Goal: Information Seeking & Learning: Learn about a topic

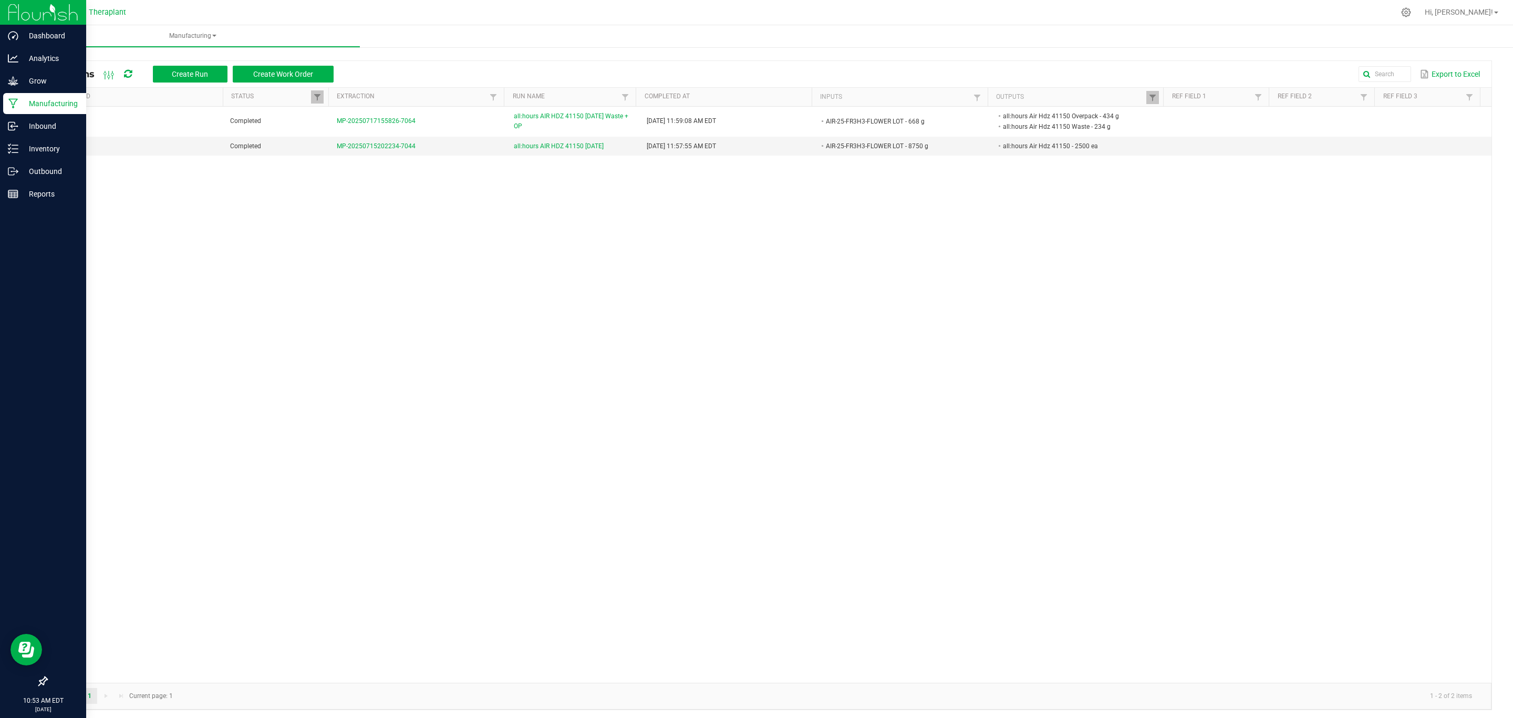
click at [47, 106] on p "Manufacturing" at bounding box center [49, 103] width 63 height 13
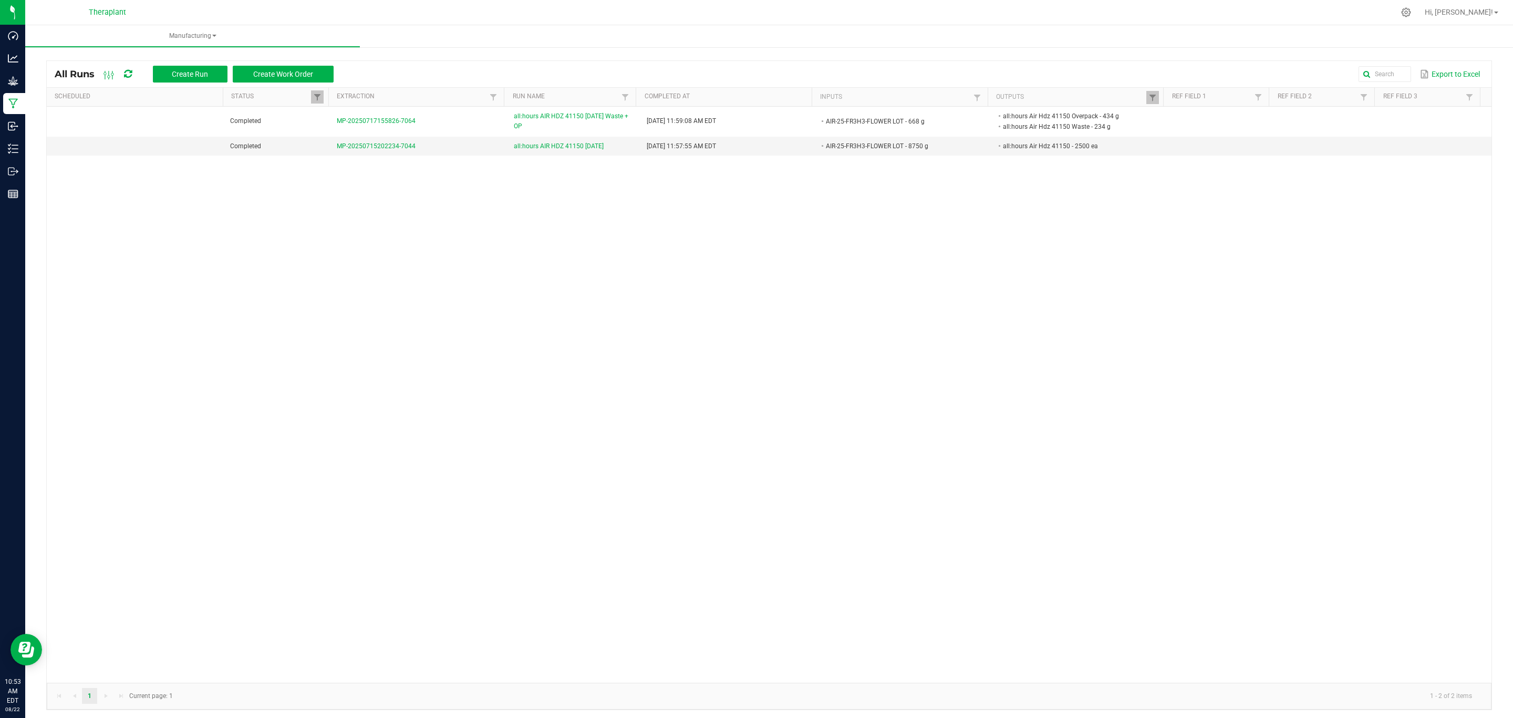
click at [1134, 96] on th "Outputs" at bounding box center [1076, 97] width 176 height 19
click at [1149, 97] on span at bounding box center [1153, 98] width 8 height 8
click at [1169, 117] on input "41150" at bounding box center [1198, 119] width 108 height 16
type input "41202"
click at [1225, 147] on button "Filter" at bounding box center [1226, 146] width 53 height 23
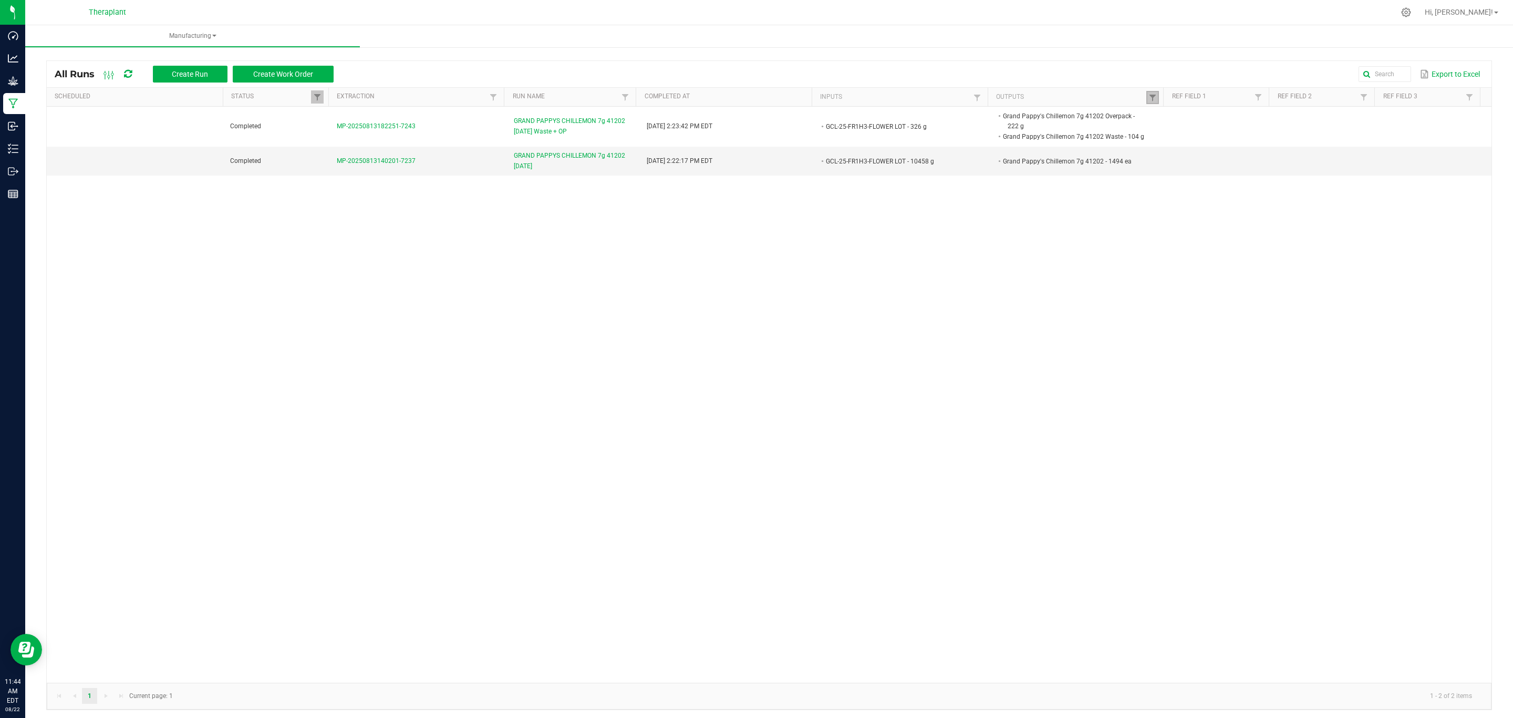
click at [1147, 91] on link at bounding box center [1153, 97] width 13 height 13
click at [1208, 142] on button "Filter" at bounding box center [1226, 146] width 53 height 23
click at [1148, 95] on link at bounding box center [1153, 97] width 13 height 13
click at [1187, 120] on input "41202" at bounding box center [1198, 119] width 108 height 16
type input "41220"
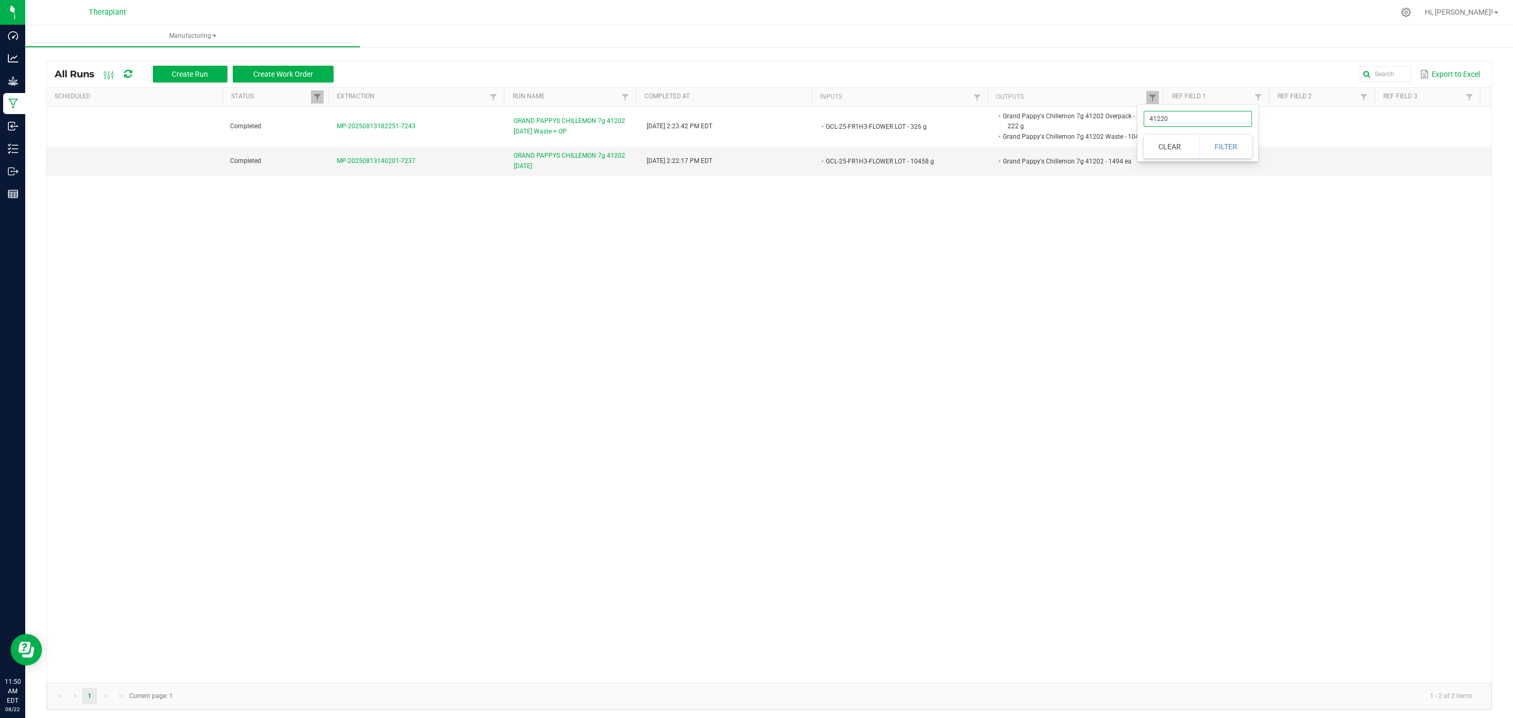
click button "Filter" at bounding box center [1226, 146] width 53 height 23
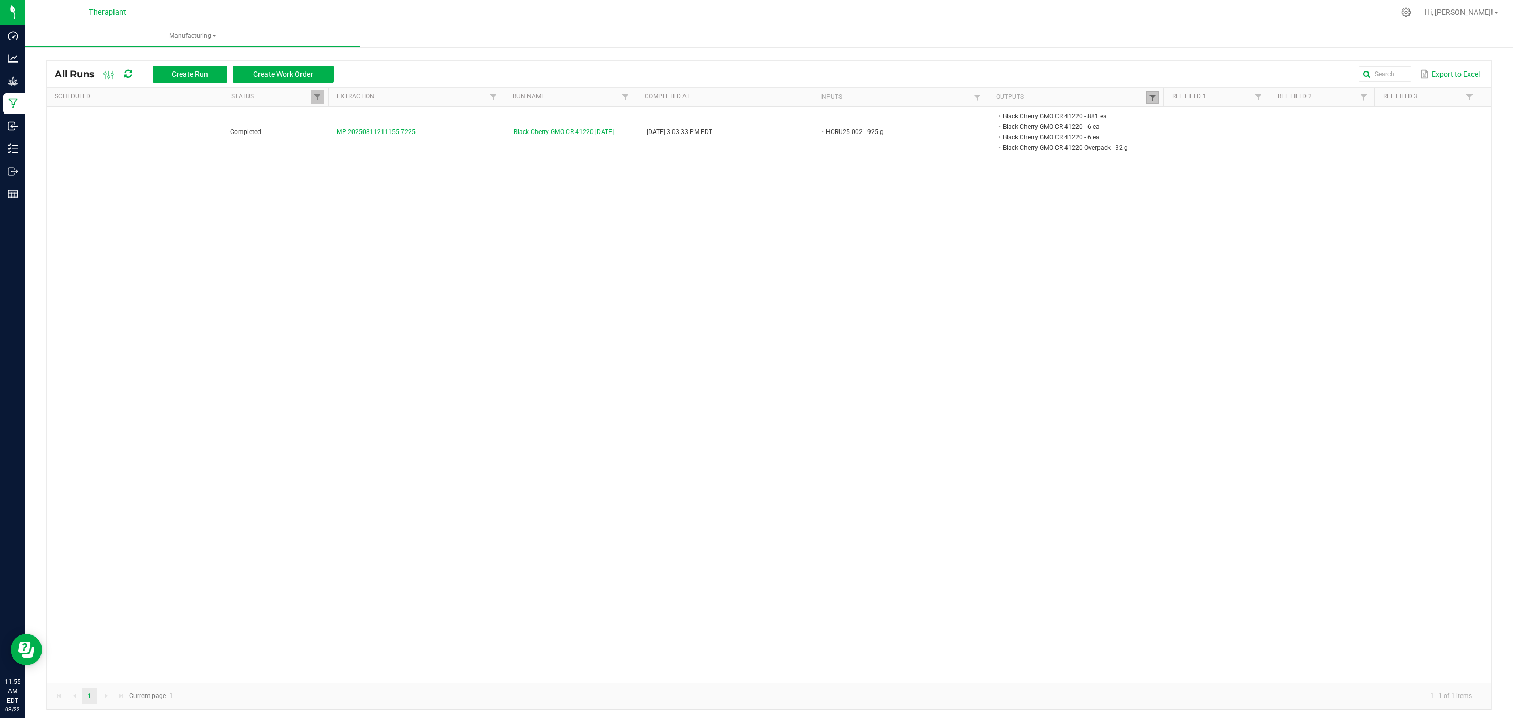
click at [1149, 95] on span at bounding box center [1153, 98] width 8 height 8
click at [1178, 119] on input "41220" at bounding box center [1198, 119] width 108 height 16
type input "41221"
click button "Filter" at bounding box center [1226, 146] width 53 height 23
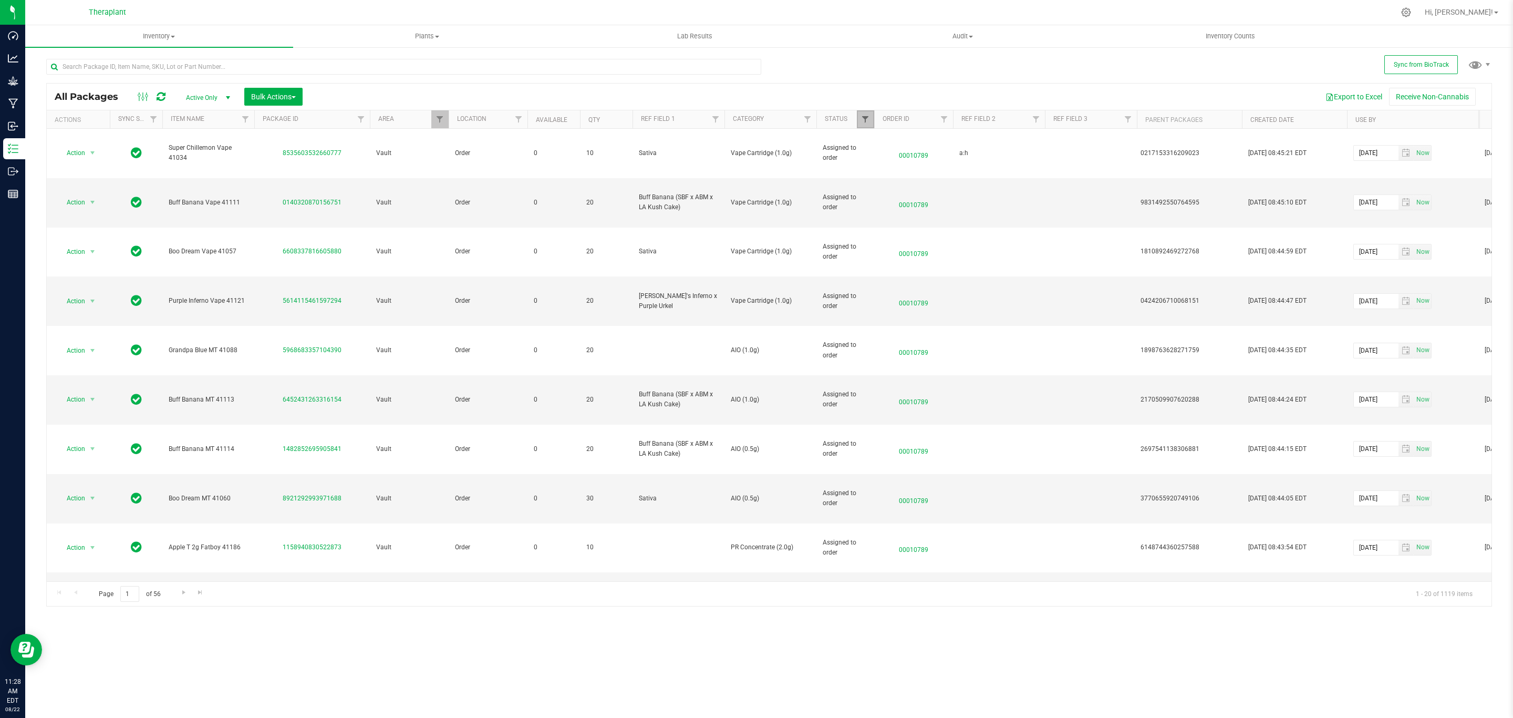
click at [865, 118] on span "Filter" at bounding box center [865, 119] width 8 height 8
click at [948, 323] on button "Clear" at bounding box center [946, 332] width 50 height 23
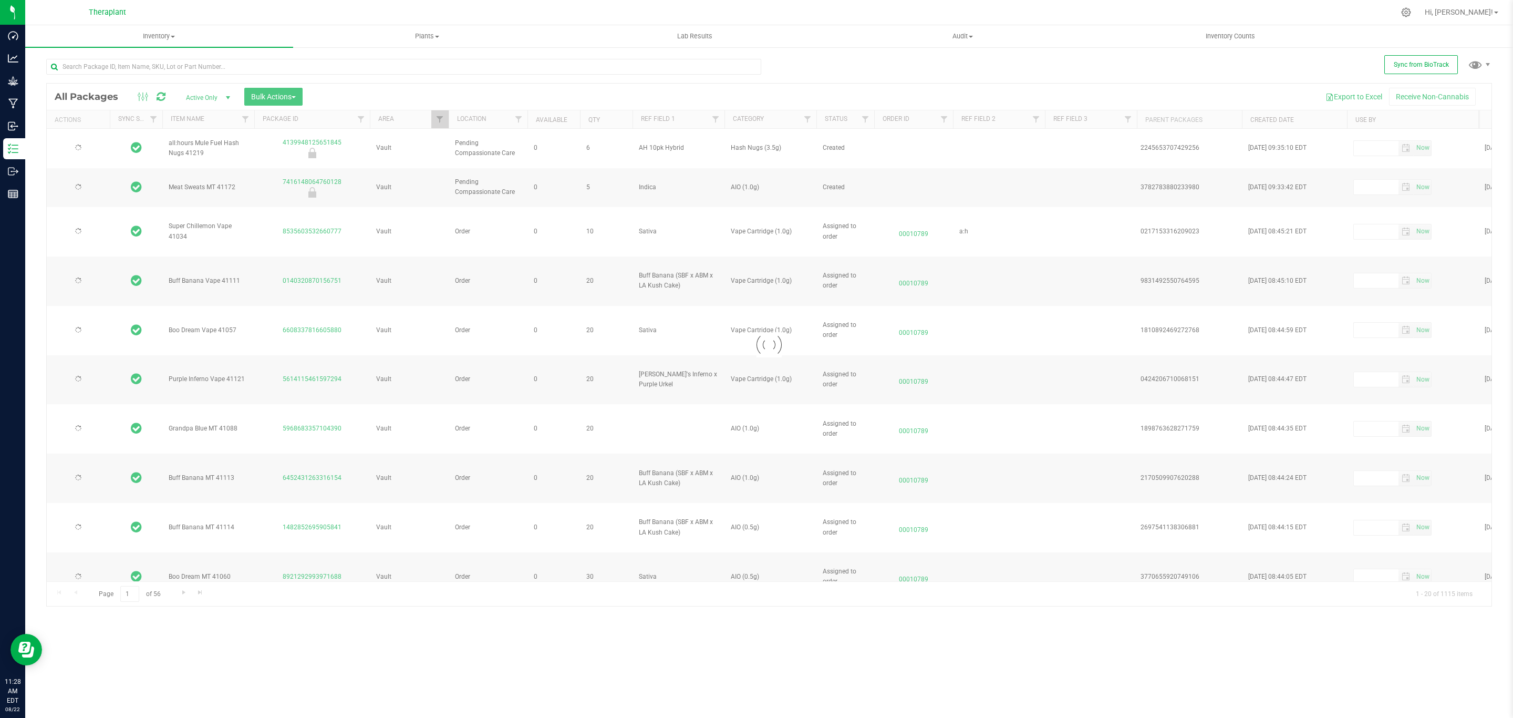
type input "2026-08-14"
type input "2026-06-10"
type input "2026-07-10"
type input "2026-06-19"
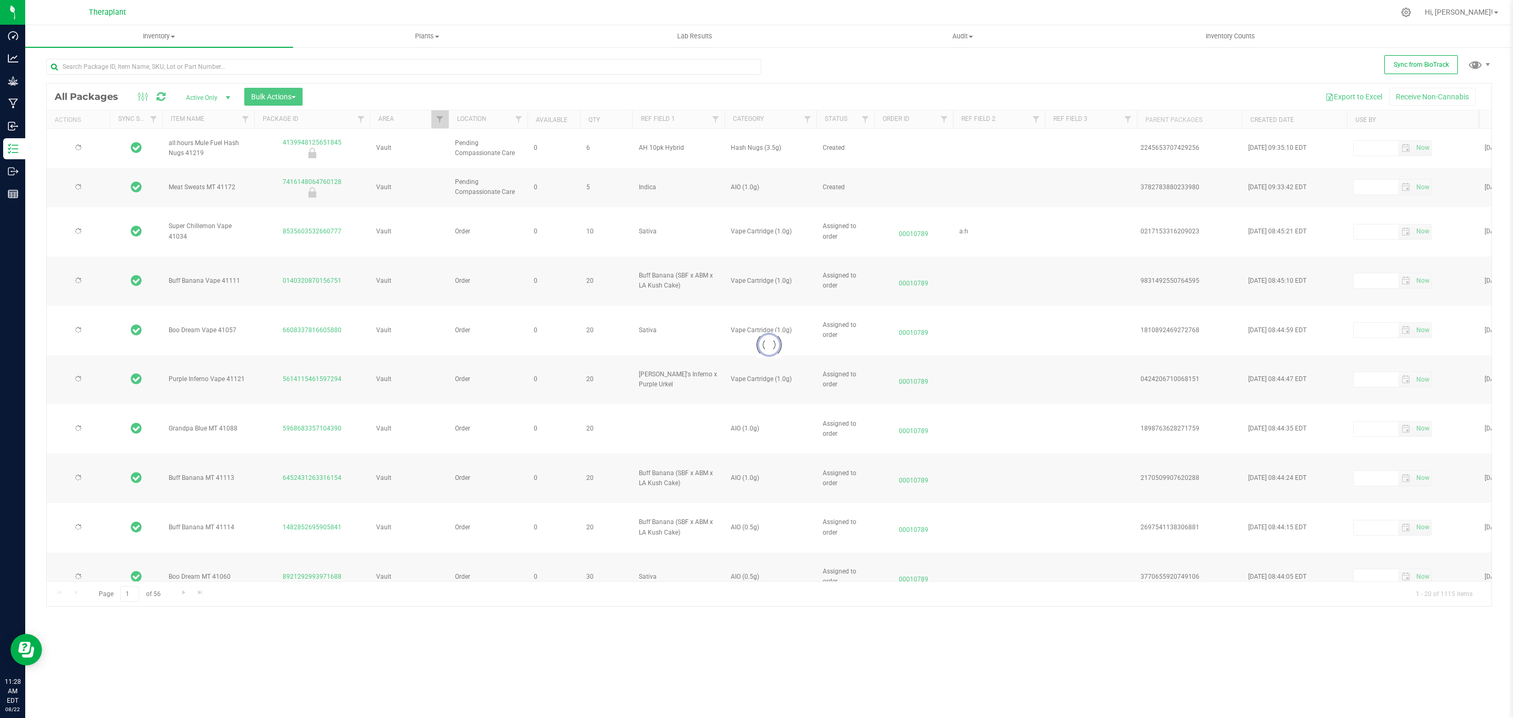
type input "2026-07-14"
type input "2026-06-30"
type input "2026-07-09"
type input "2026-07-08"
type input "2026-06-18"
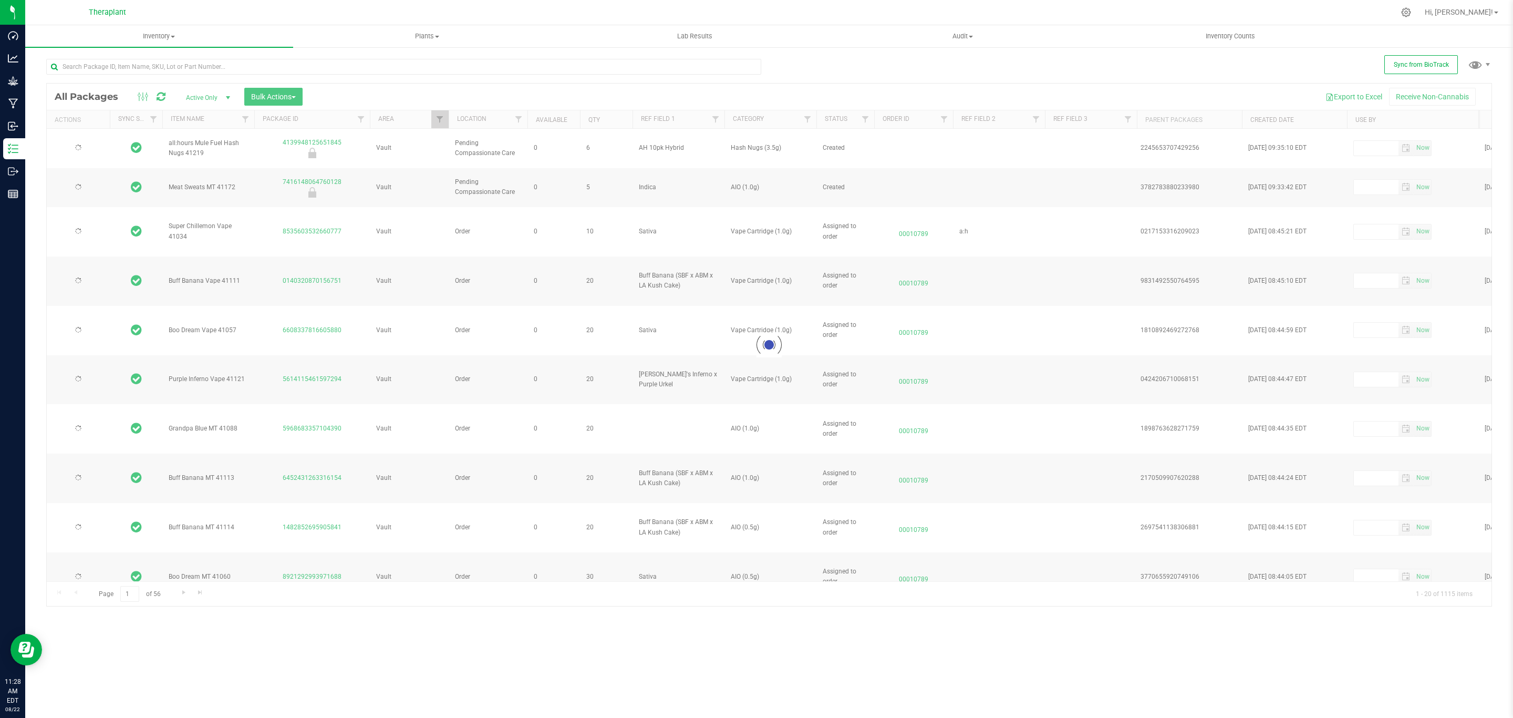
type input "2026-08-06"
type input "2026-07-17"
type input "2026-05-06"
type input "2026-08-13"
type input "2026-07-17"
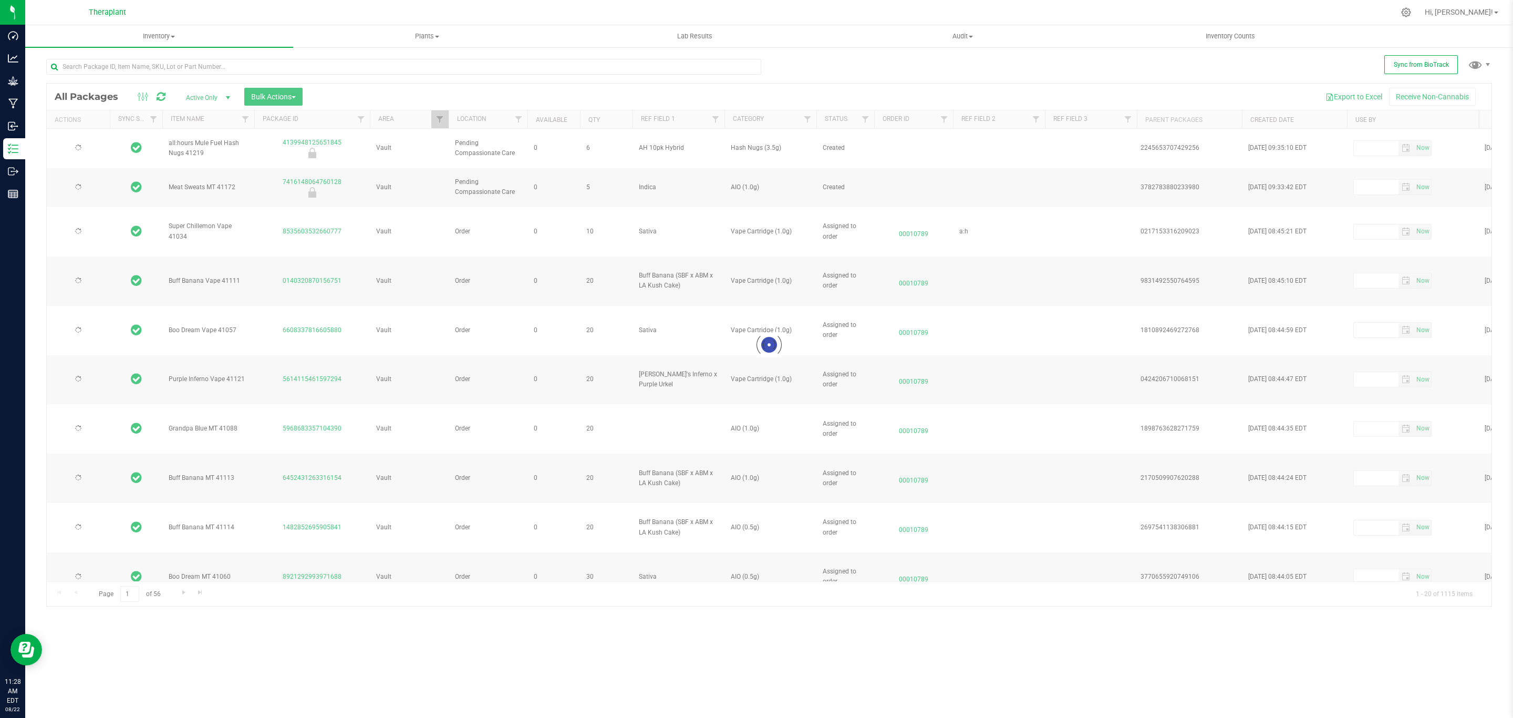
type input "2026-06-23"
type input "2026-03-31"
type input "2026-05-28"
type input "2026-05-06"
type input "2026-07-28"
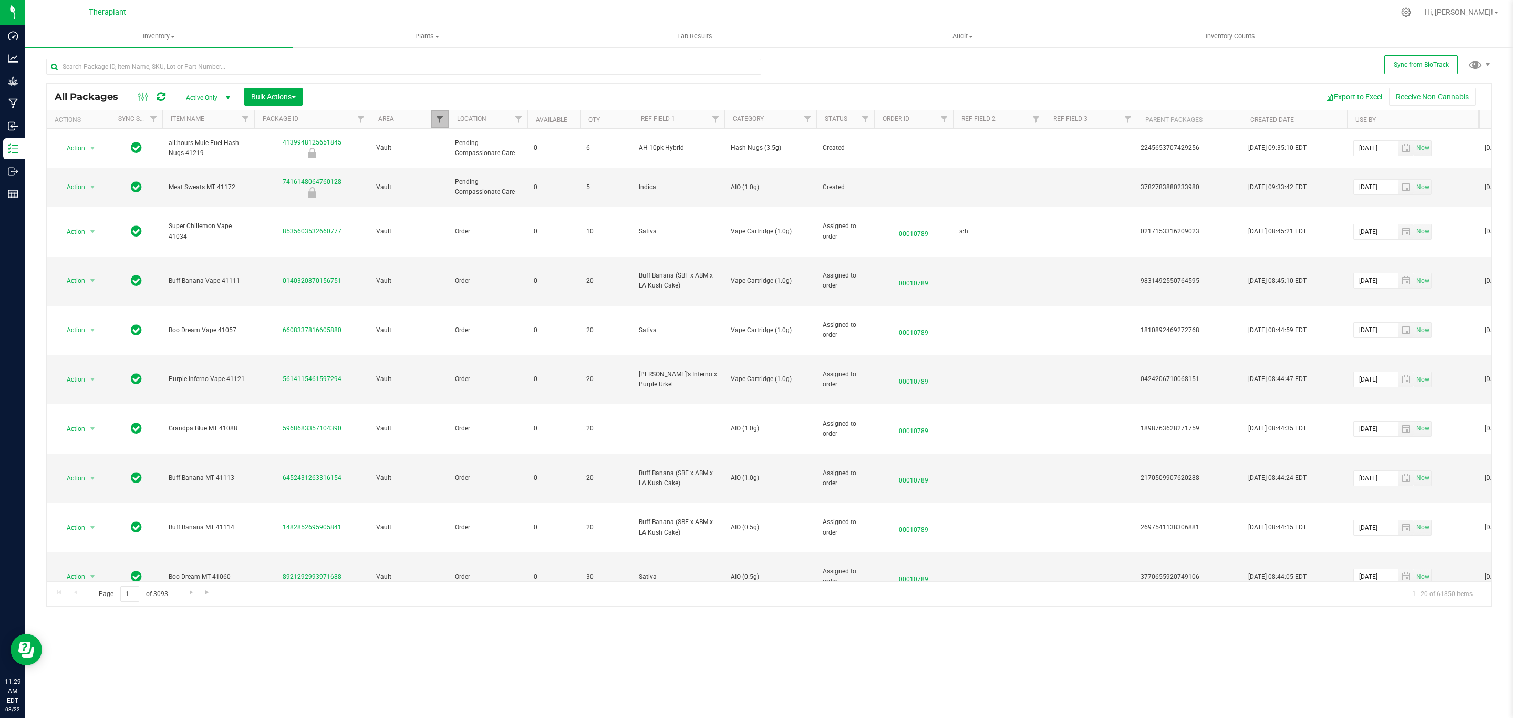
click at [437, 120] on span "Filter" at bounding box center [440, 119] width 8 height 8
click at [478, 352] on button "Filter" at bounding box center [463, 350] width 50 height 23
click at [438, 122] on div at bounding box center [769, 345] width 1445 height 523
click at [437, 119] on span "Filter" at bounding box center [440, 119] width 8 height 8
click at [508, 352] on button "Clear" at bounding box center [520, 350] width 50 height 23
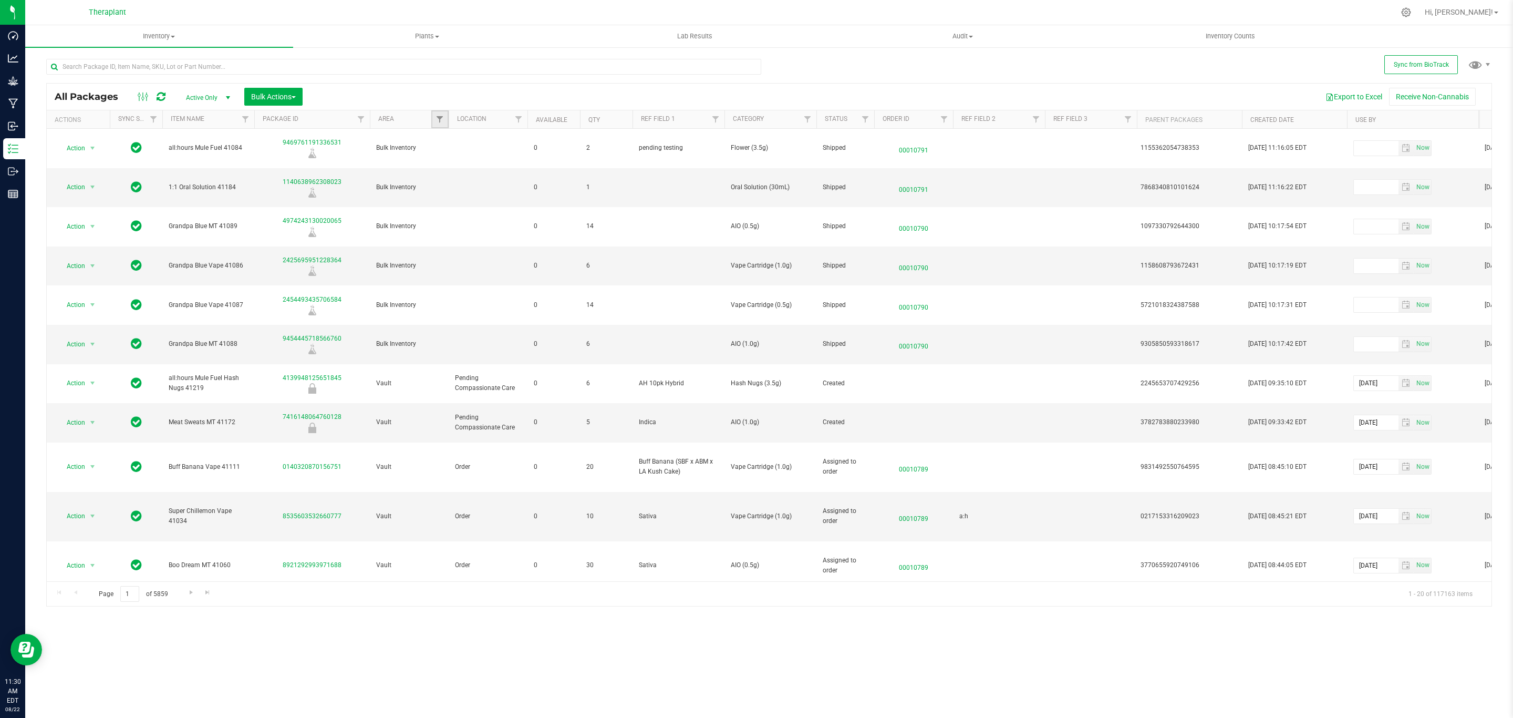
click at [445, 116] on link "Filter" at bounding box center [439, 119] width 17 height 18
click at [450, 180] on label "Audit" at bounding box center [455, 178] width 27 height 7
click at [449, 180] on input "Audit" at bounding box center [445, 178] width 7 height 7
checkbox input "true"
click at [455, 350] on button "Filter" at bounding box center [463, 350] width 50 height 23
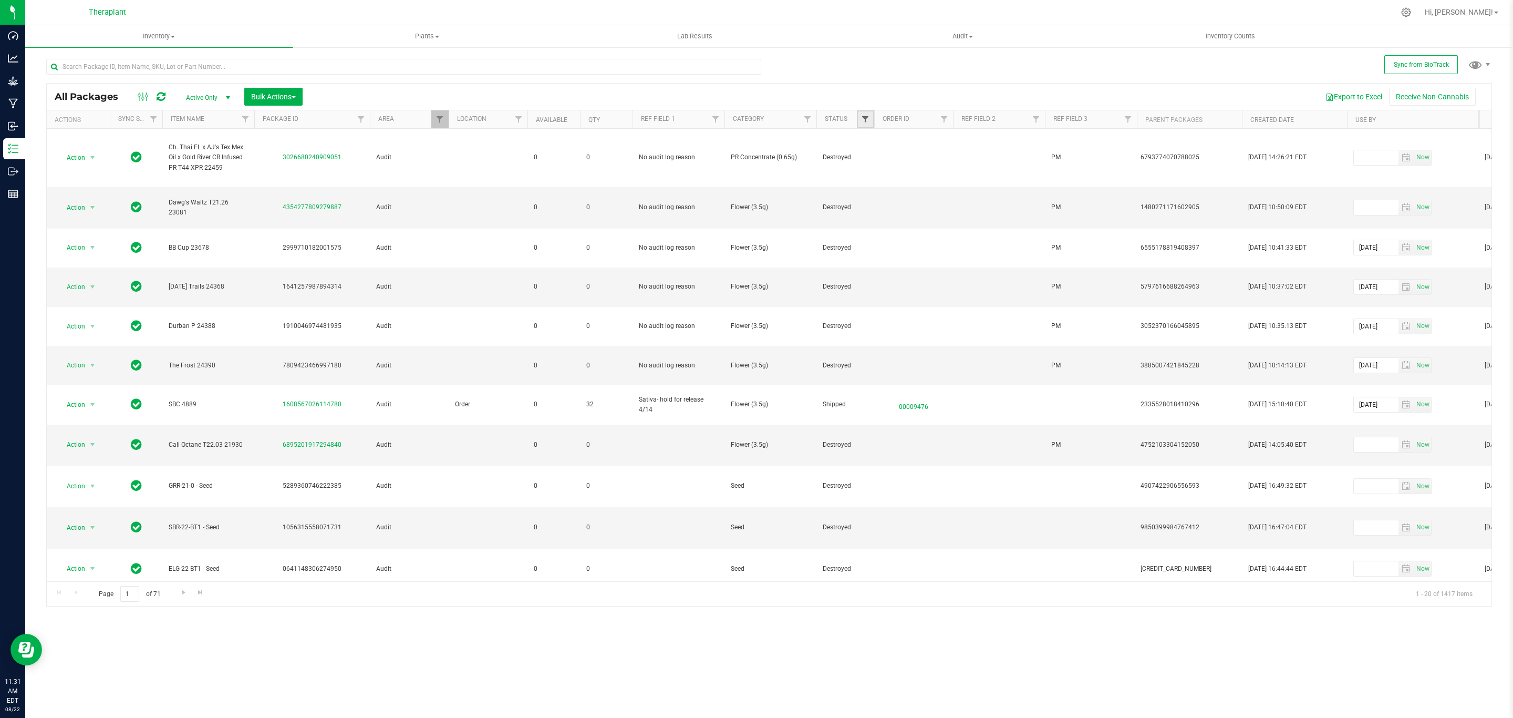
click at [865, 120] on span "Filter" at bounding box center [865, 119] width 8 height 8
click at [885, 280] on span "Scheduled for Destruction" at bounding box center [915, 278] width 73 height 6
click at [874, 280] on input "Scheduled for Destruction" at bounding box center [871, 278] width 7 height 7
checkbox input "true"
click at [882, 263] on span "Picked" at bounding box center [888, 264] width 19 height 6
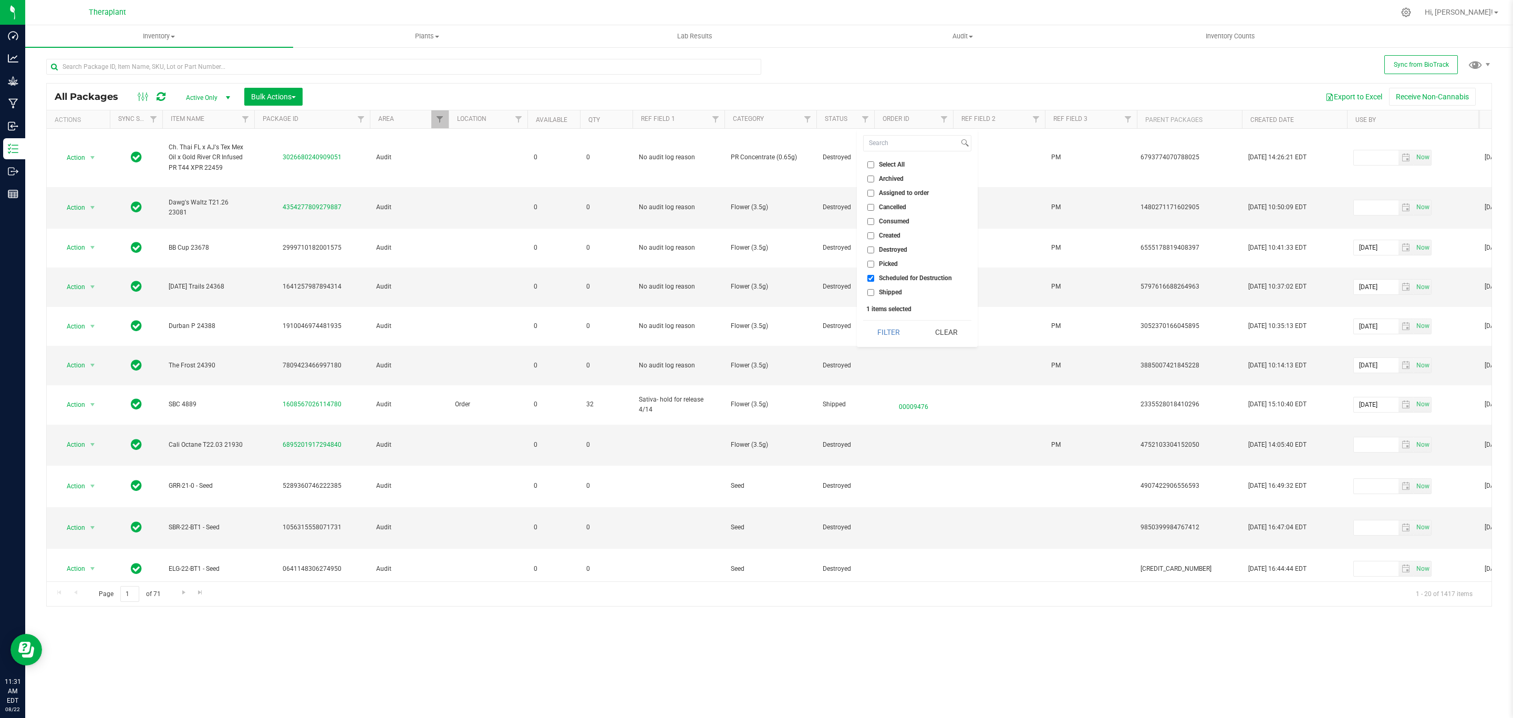
click at [874, 263] on input "Picked" at bounding box center [871, 264] width 7 height 7
checkbox input "true"
click at [883, 237] on span "Created" at bounding box center [890, 235] width 22 height 6
click at [874, 237] on input "Created" at bounding box center [871, 235] width 7 height 7
checkbox input "true"
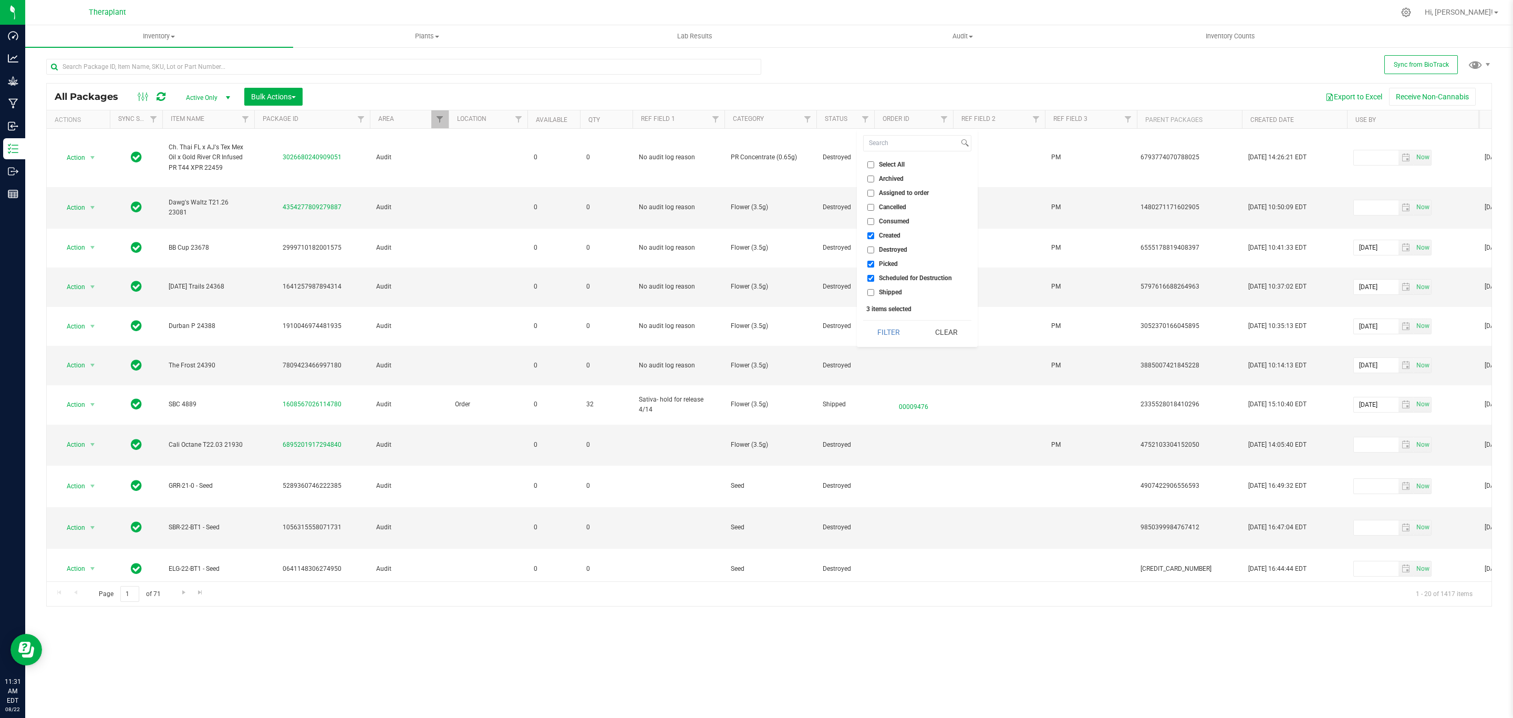
click at [886, 198] on li "Assigned to order" at bounding box center [917, 193] width 108 height 11
drag, startPoint x: 880, startPoint y: 200, endPoint x: 881, endPoint y: 194, distance: 6.5
click at [880, 196] on ul "Select All Archived Assigned to order Cancelled Consumed Created Destroyed Pick…" at bounding box center [917, 228] width 108 height 139
click at [881, 194] on span "Assigned to order" at bounding box center [904, 193] width 50 height 6
click at [874, 194] on input "Assigned to order" at bounding box center [871, 193] width 7 height 7
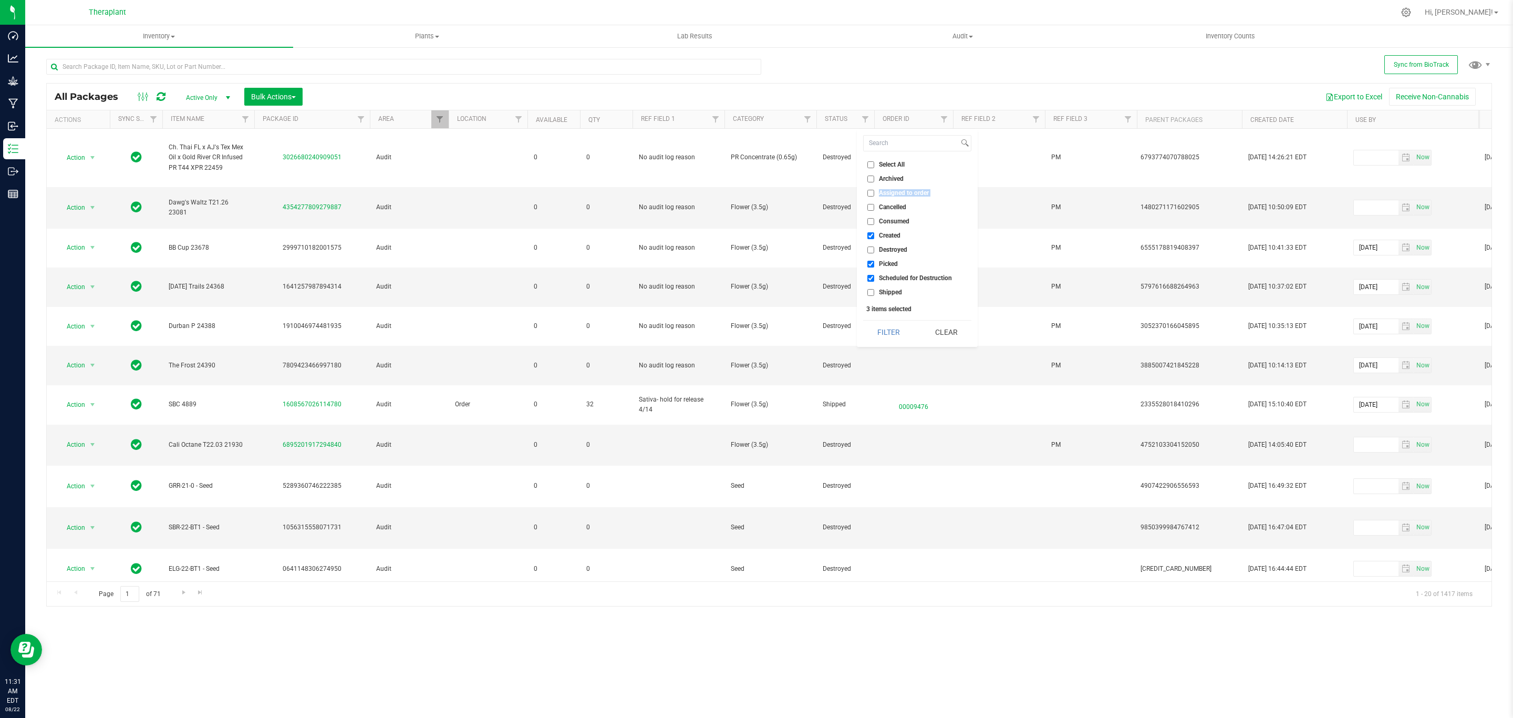
checkbox input "true"
click at [894, 314] on div "Select All Archived Assigned to order Cancelled Consumed Created Destroyed Pick…" at bounding box center [917, 238] width 121 height 218
click at [884, 336] on button "Filter" at bounding box center [888, 332] width 50 height 23
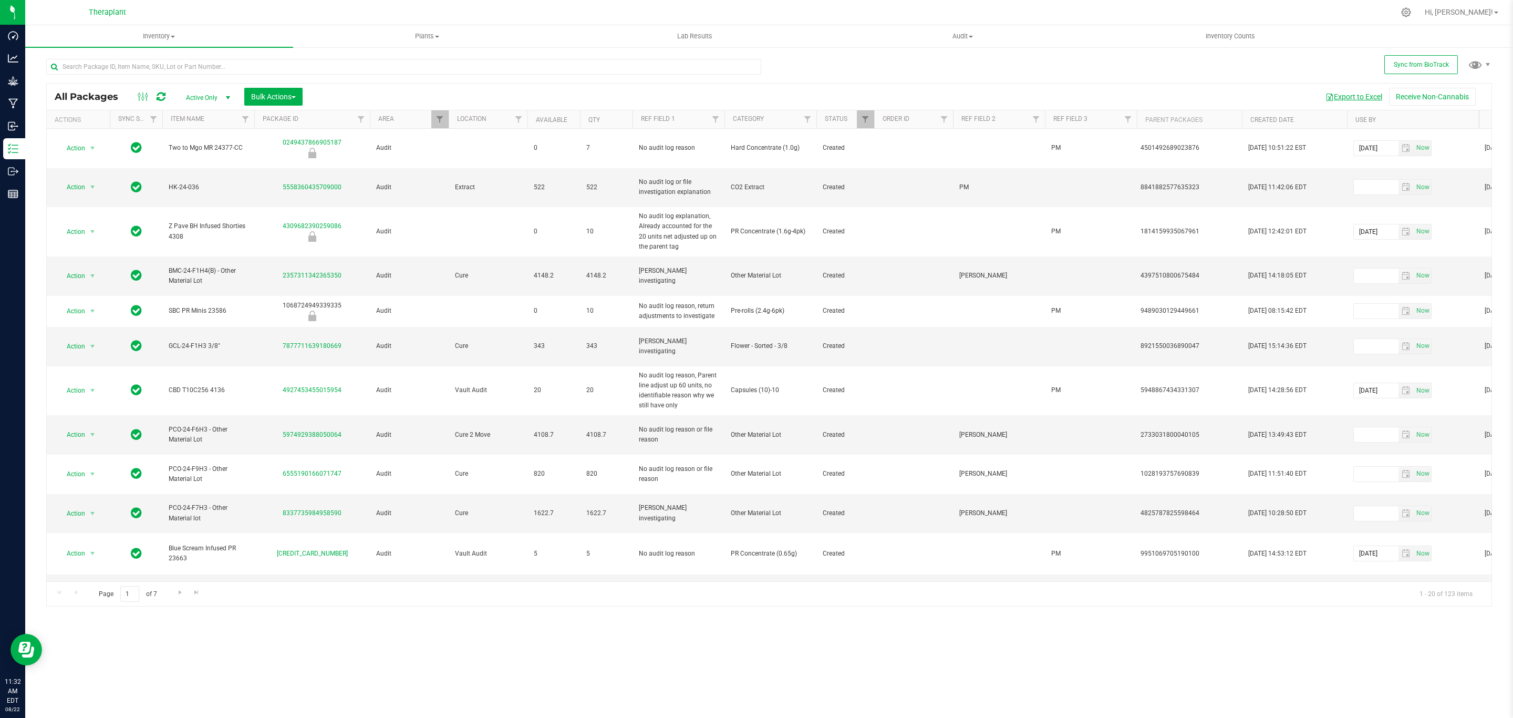
click at [1334, 90] on button "Export to Excel" at bounding box center [1354, 97] width 70 height 18
click at [522, 77] on div at bounding box center [403, 71] width 715 height 24
click at [523, 68] on input "text" at bounding box center [403, 67] width 715 height 16
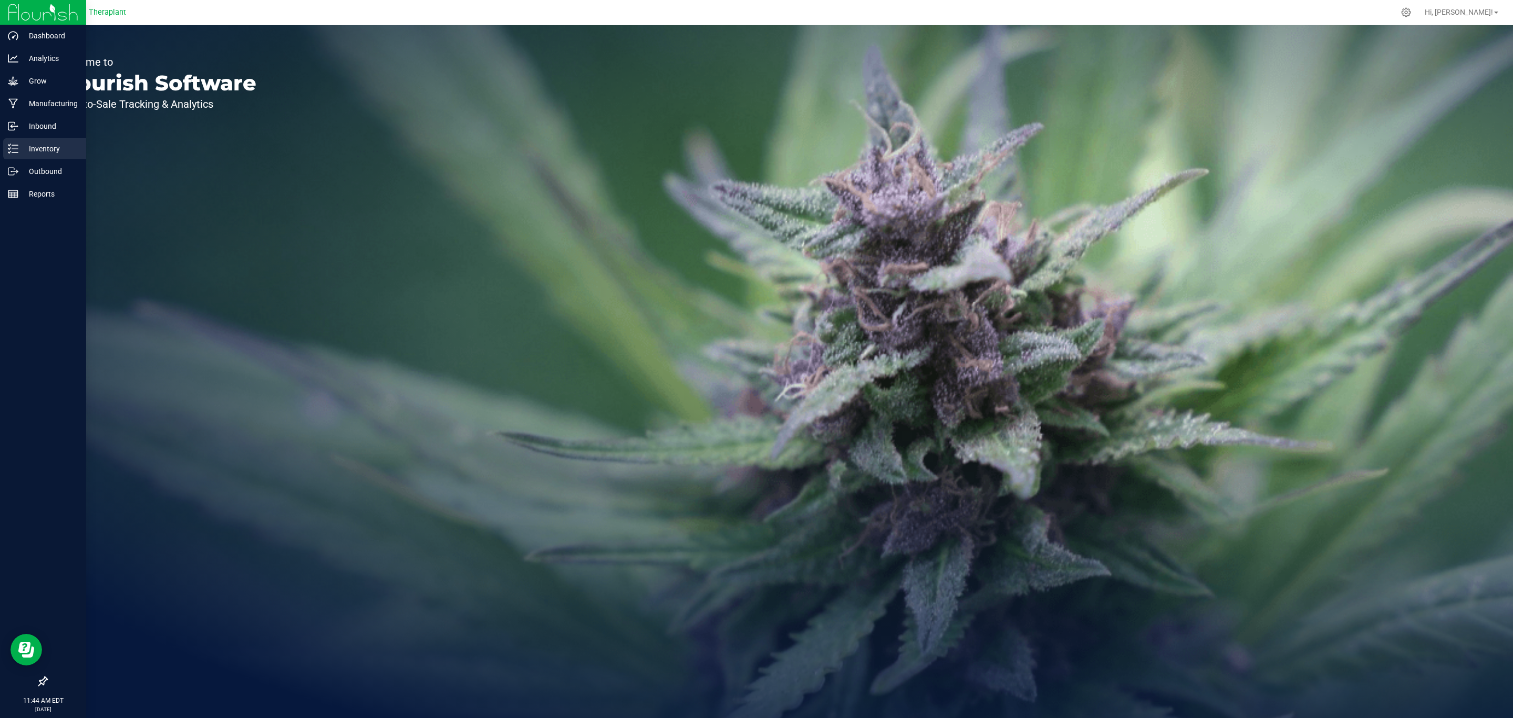
click at [4, 143] on div "Inventory" at bounding box center [44, 148] width 83 height 21
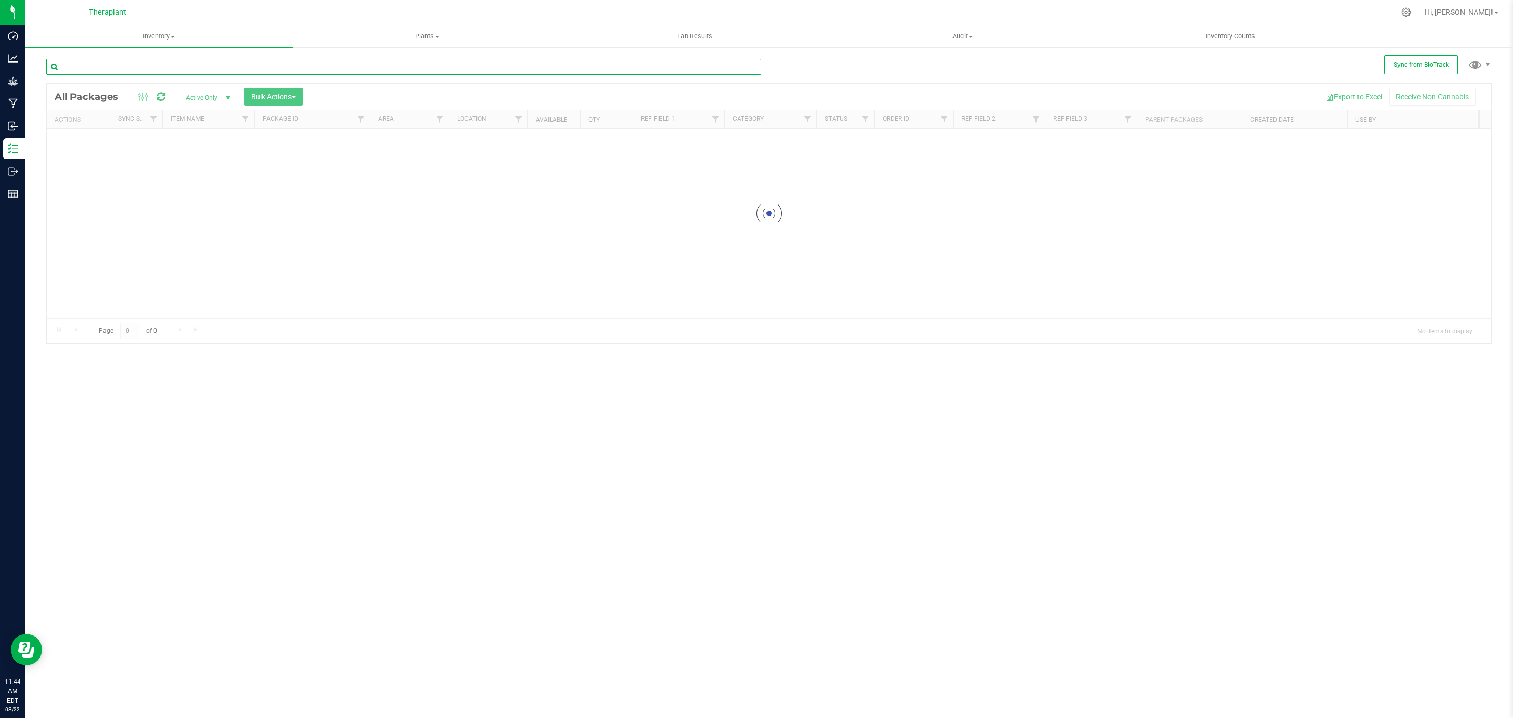
click at [292, 70] on input "text" at bounding box center [403, 67] width 715 height 16
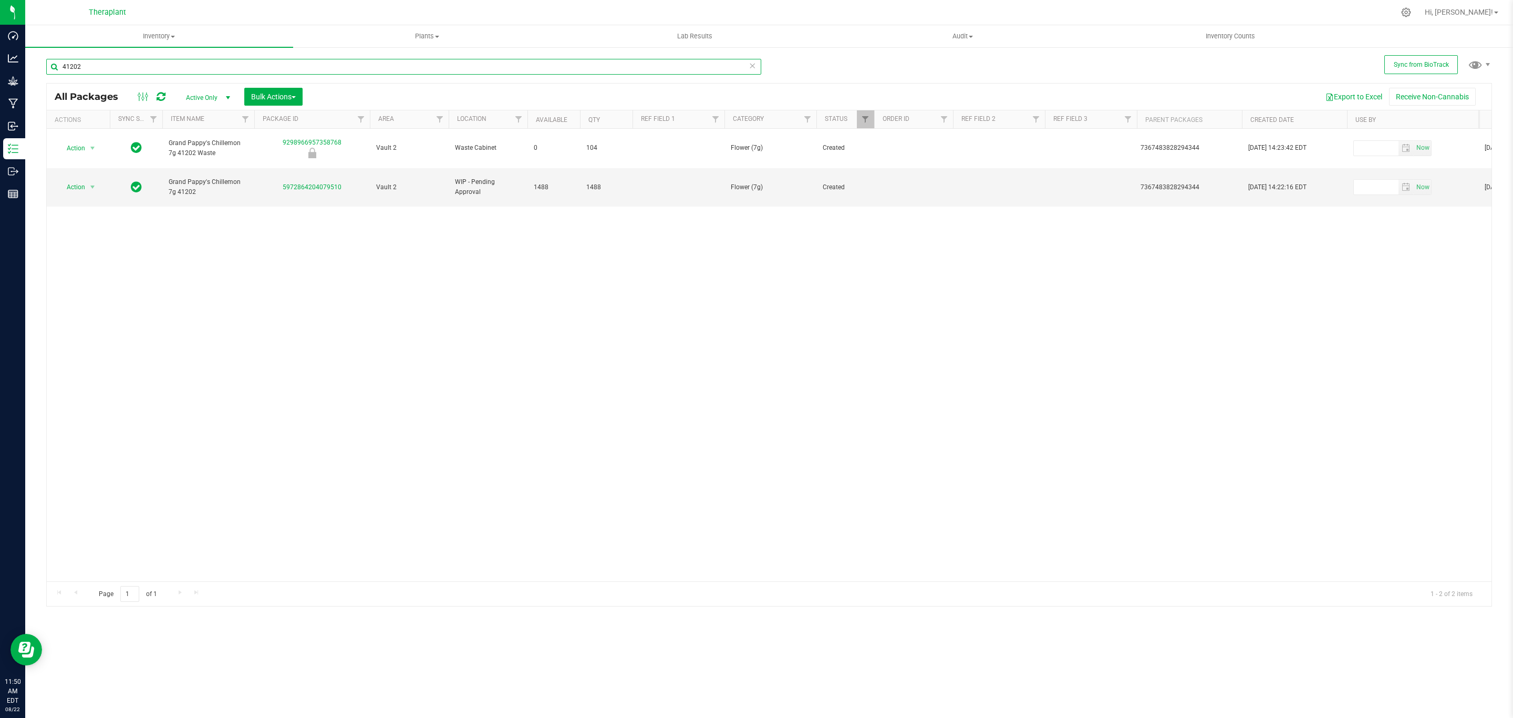
click at [103, 63] on input "41202" at bounding box center [403, 67] width 715 height 16
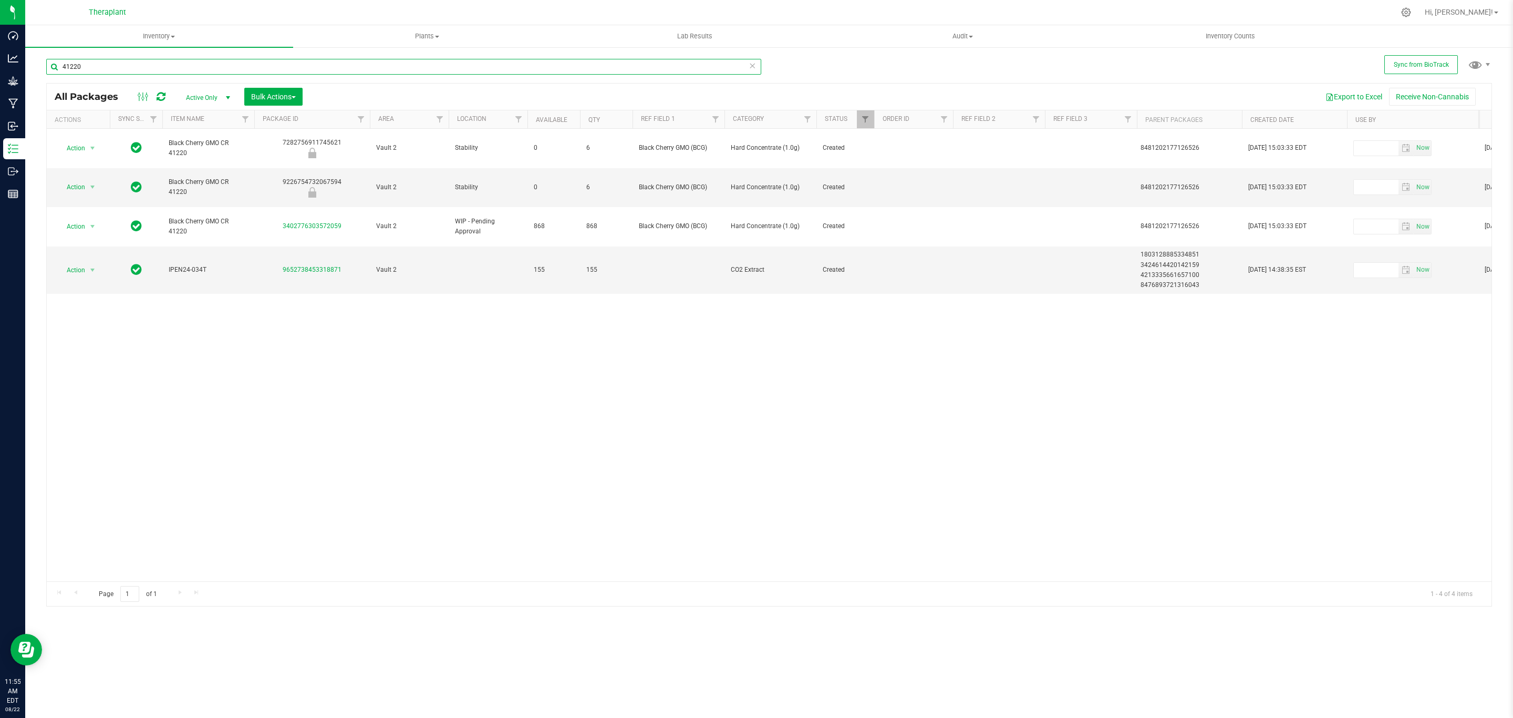
click at [162, 60] on input "41220" at bounding box center [403, 67] width 715 height 16
type input "41221"
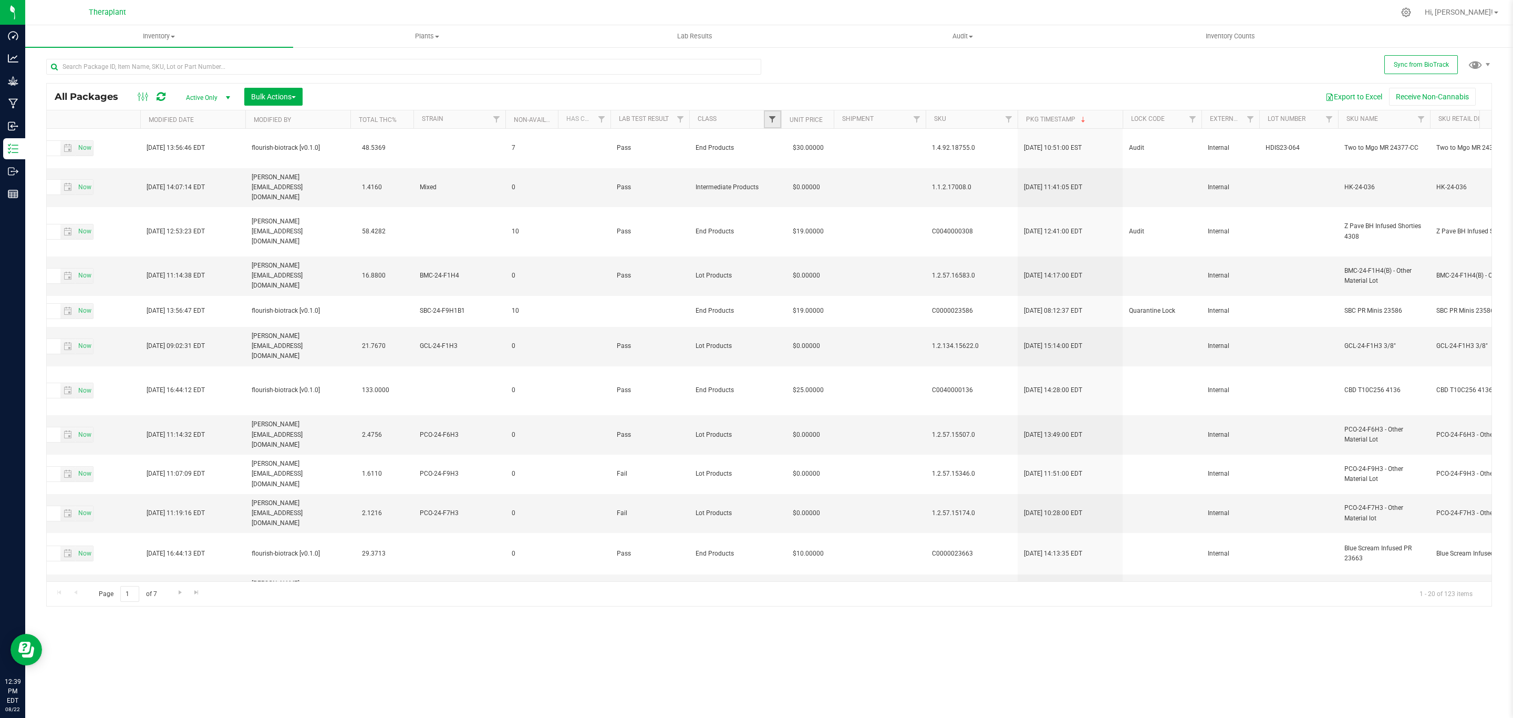
click at [774, 119] on span "Filter" at bounding box center [772, 119] width 8 height 8
click at [800, 221] on span "Intermediate Products" at bounding box center [817, 221] width 63 height 6
click at [781, 221] on input "Intermediate Products" at bounding box center [778, 221] width 7 height 7
checkbox input "true"
click at [812, 303] on button "Filter" at bounding box center [795, 303] width 50 height 23
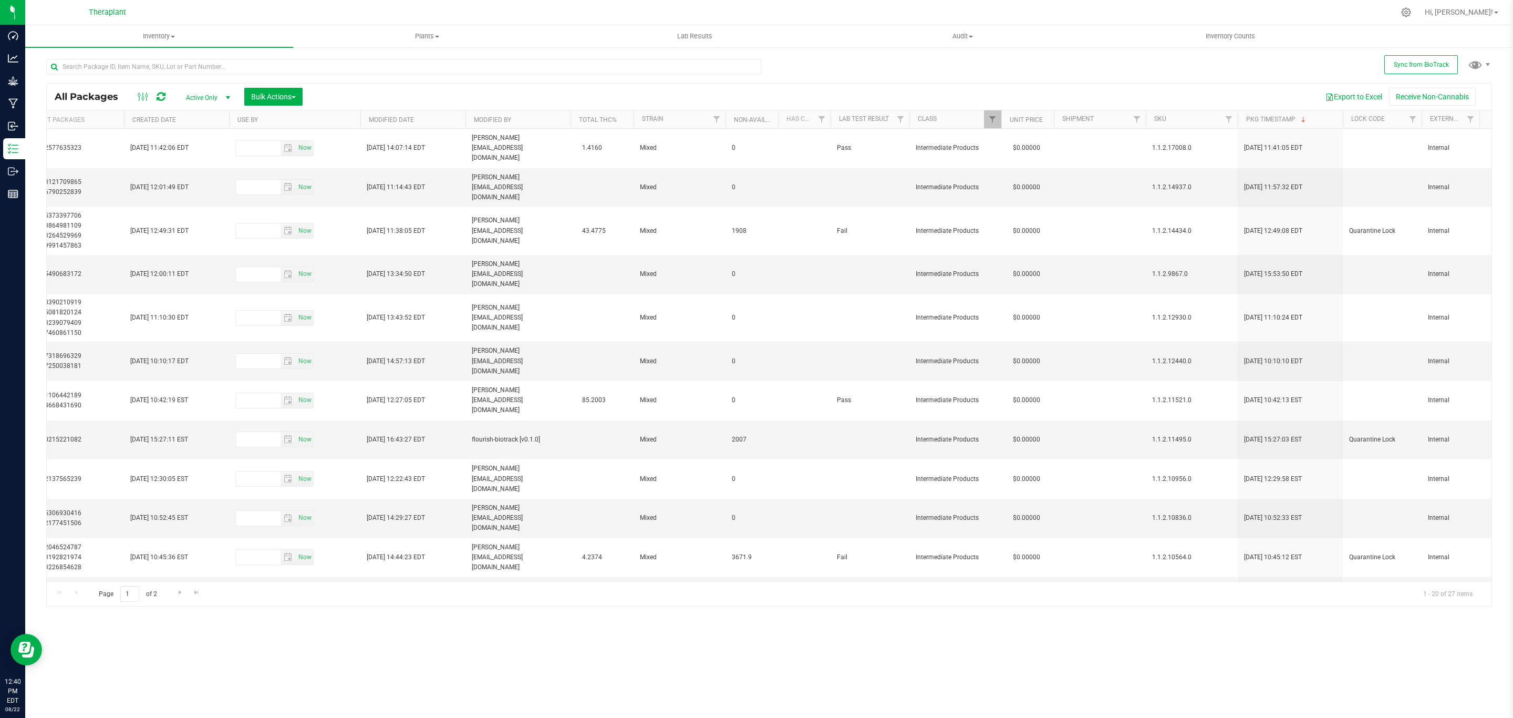
scroll to position [0, 1039]
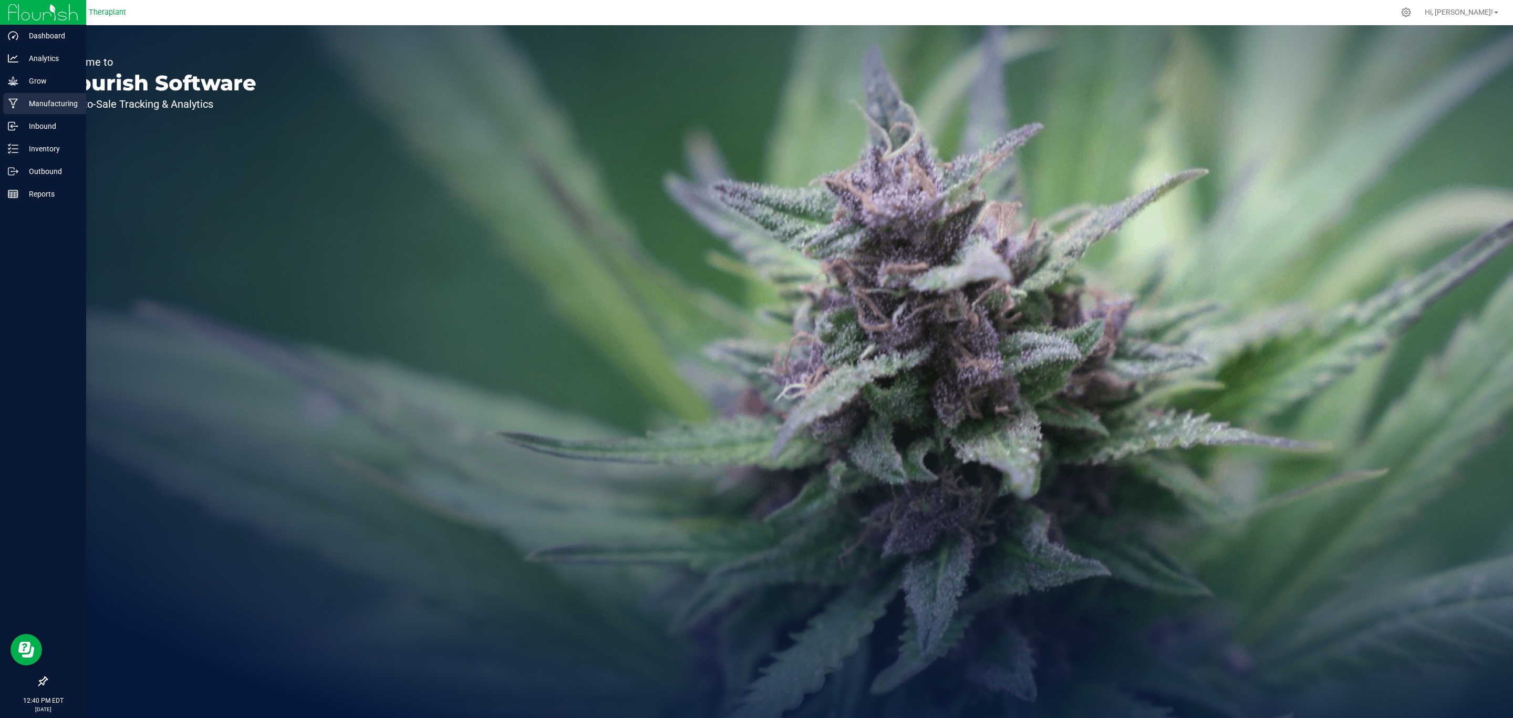
click at [25, 103] on p "Manufacturing" at bounding box center [49, 103] width 63 height 13
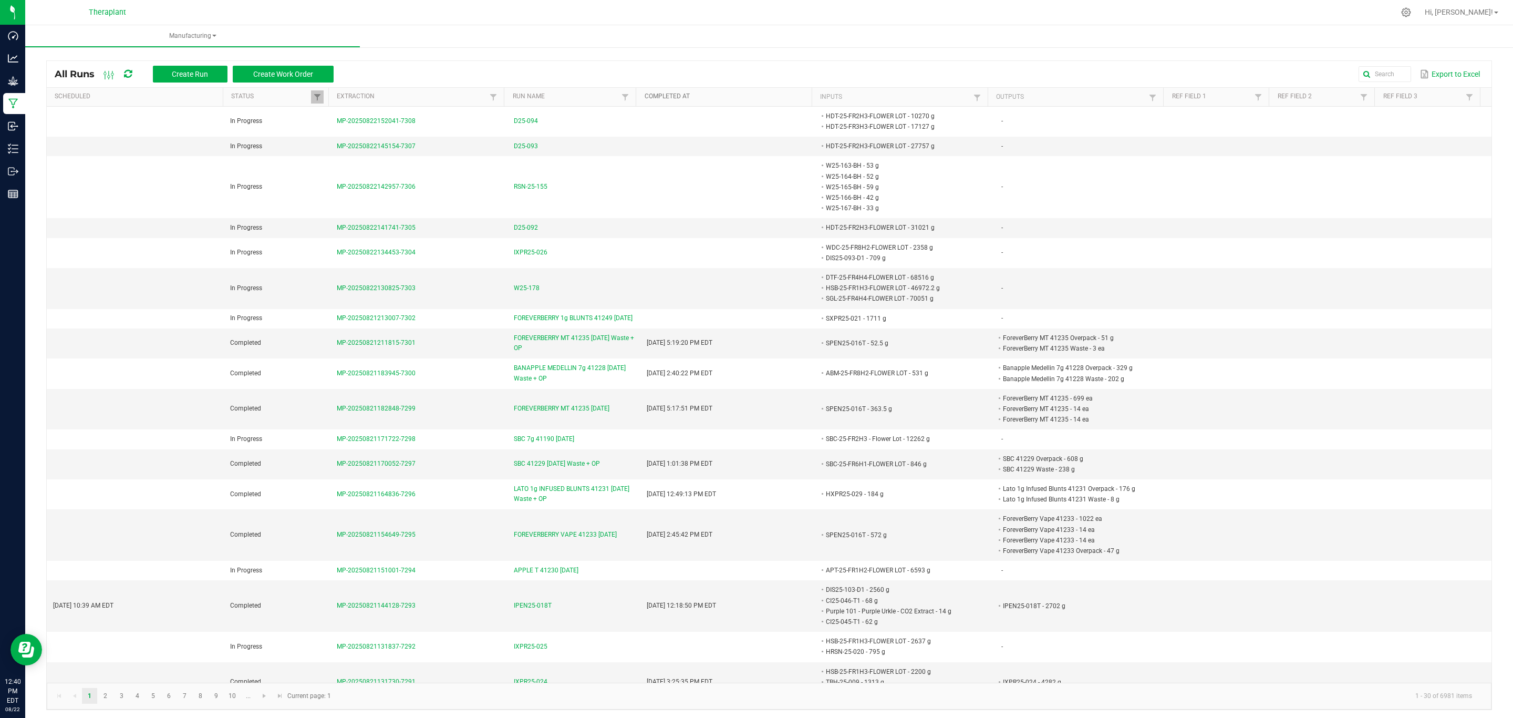
click at [770, 97] on link "Completed At" at bounding box center [726, 96] width 163 height 8
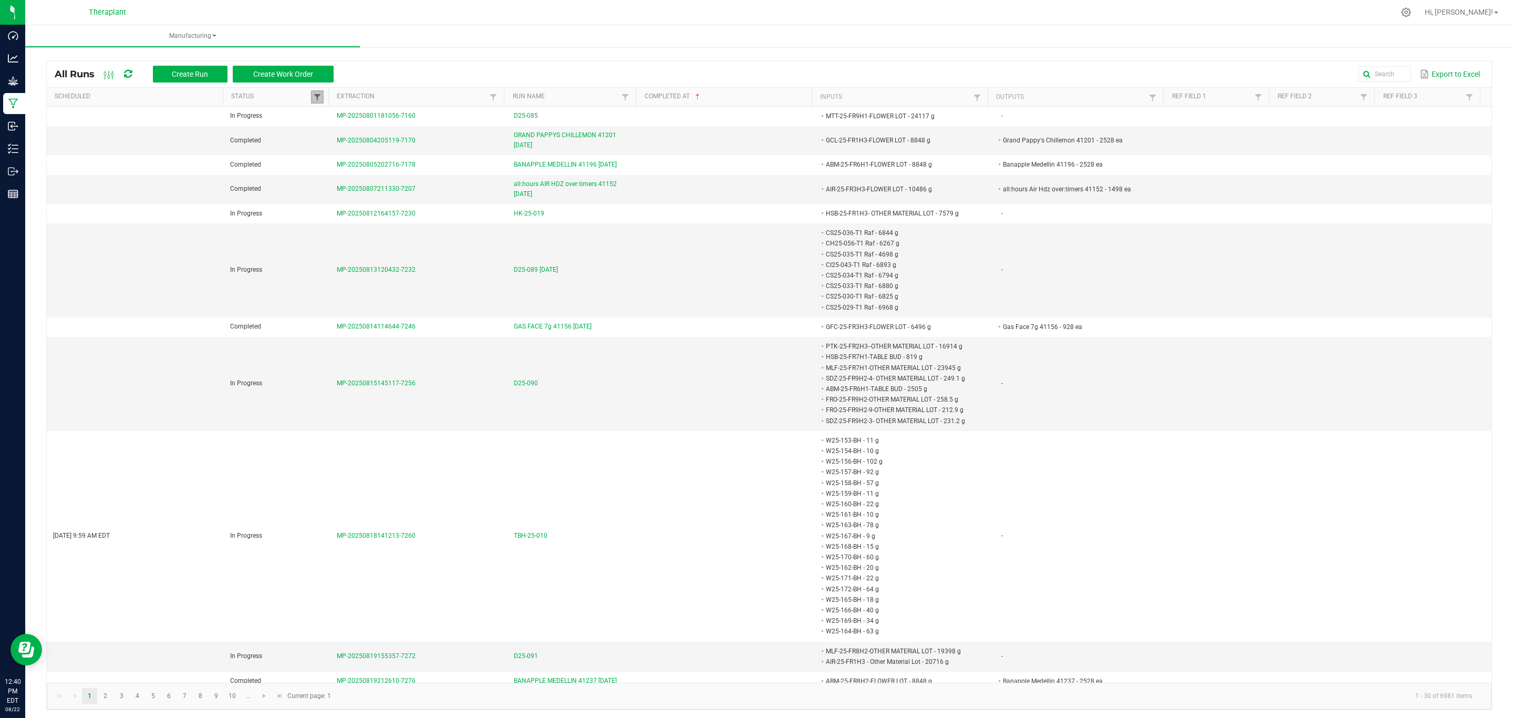
click at [314, 96] on span at bounding box center [317, 97] width 8 height 8
click at [333, 156] on li "Completed" at bounding box center [367, 155] width 102 height 14
checkbox input "false"
click at [410, 190] on button "Filter" at bounding box center [398, 191] width 53 height 23
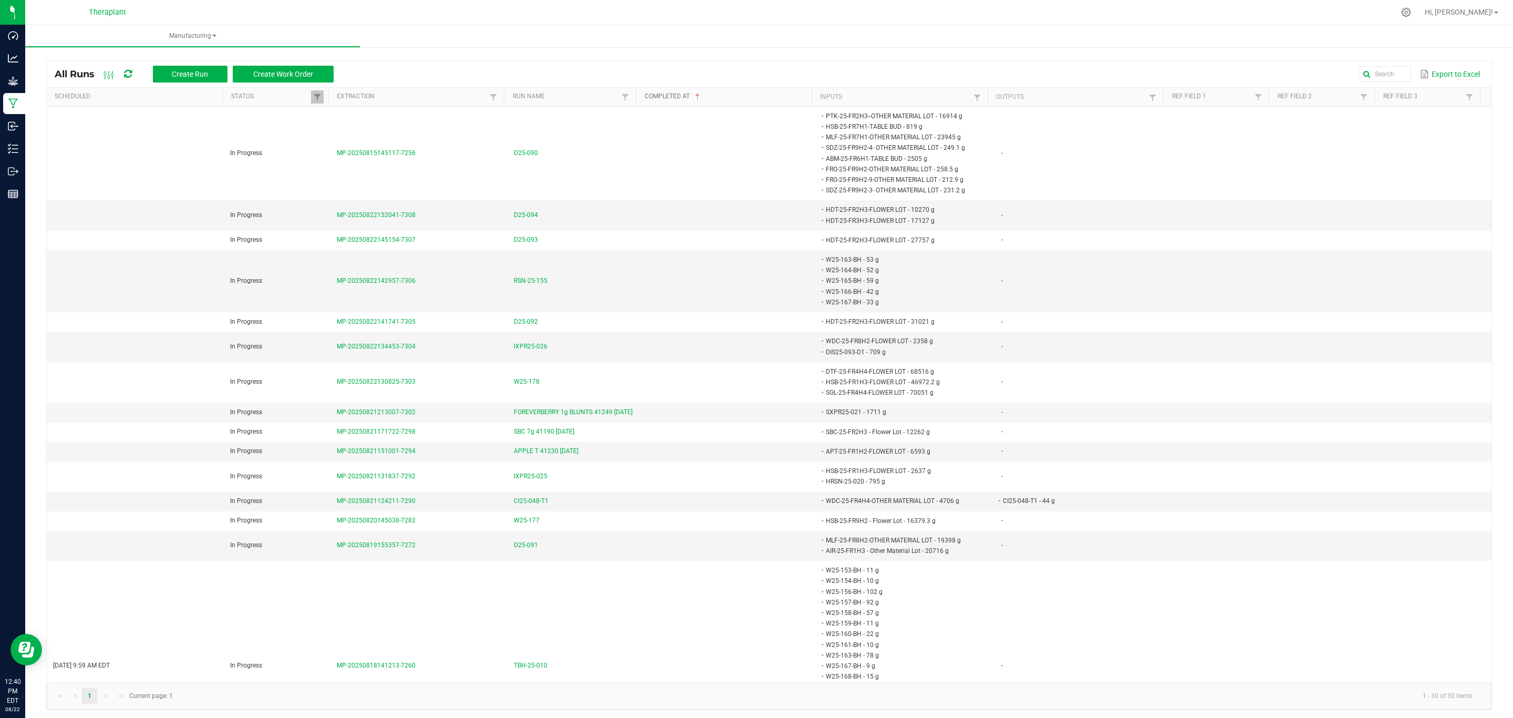
click at [744, 98] on link "Completed At" at bounding box center [726, 96] width 163 height 8
click at [734, 98] on link "Completed At" at bounding box center [726, 96] width 163 height 8
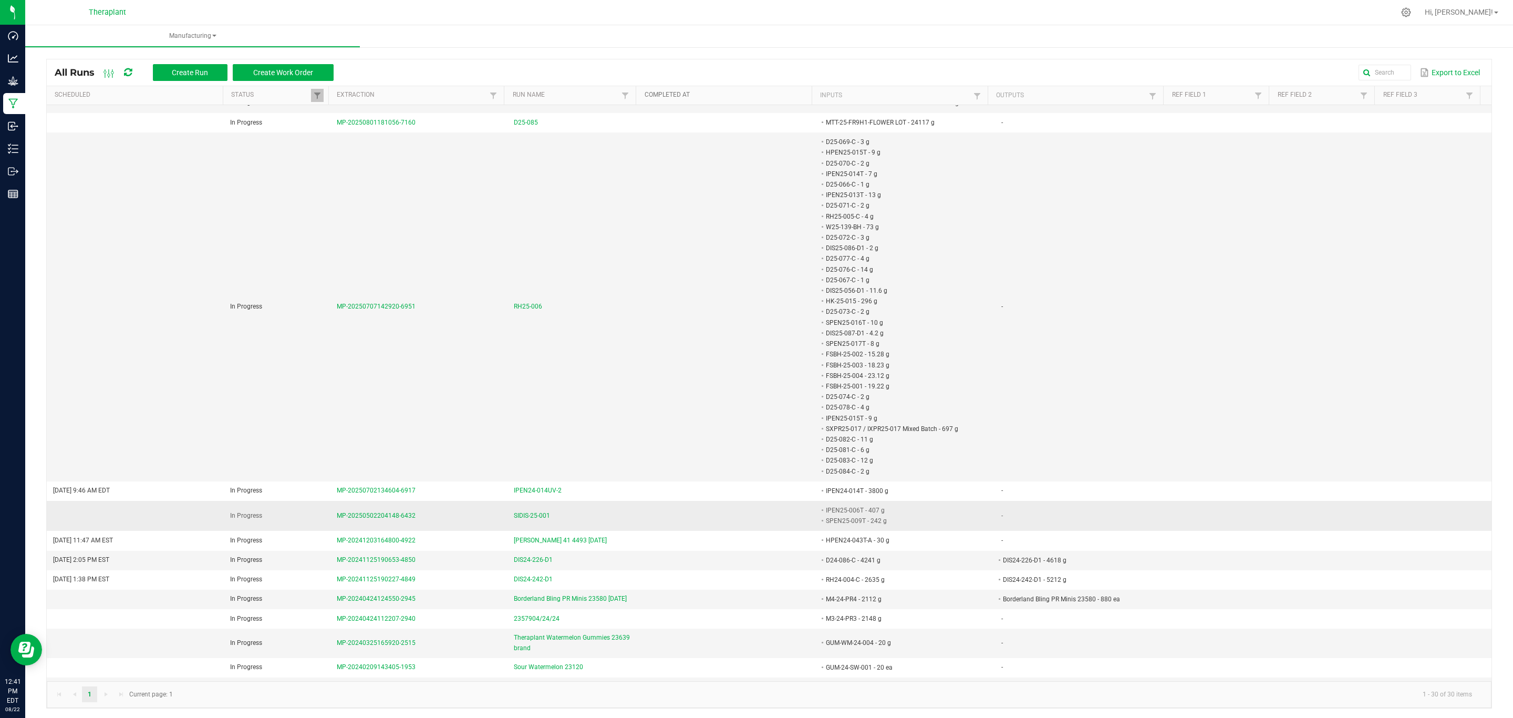
scroll to position [2, 0]
click at [316, 94] on span at bounding box center [317, 95] width 8 height 8
click at [348, 139] on li "Cancelled" at bounding box center [367, 139] width 102 height 14
checkbox input "true"
click at [356, 186] on button "Clear" at bounding box center [342, 189] width 52 height 23
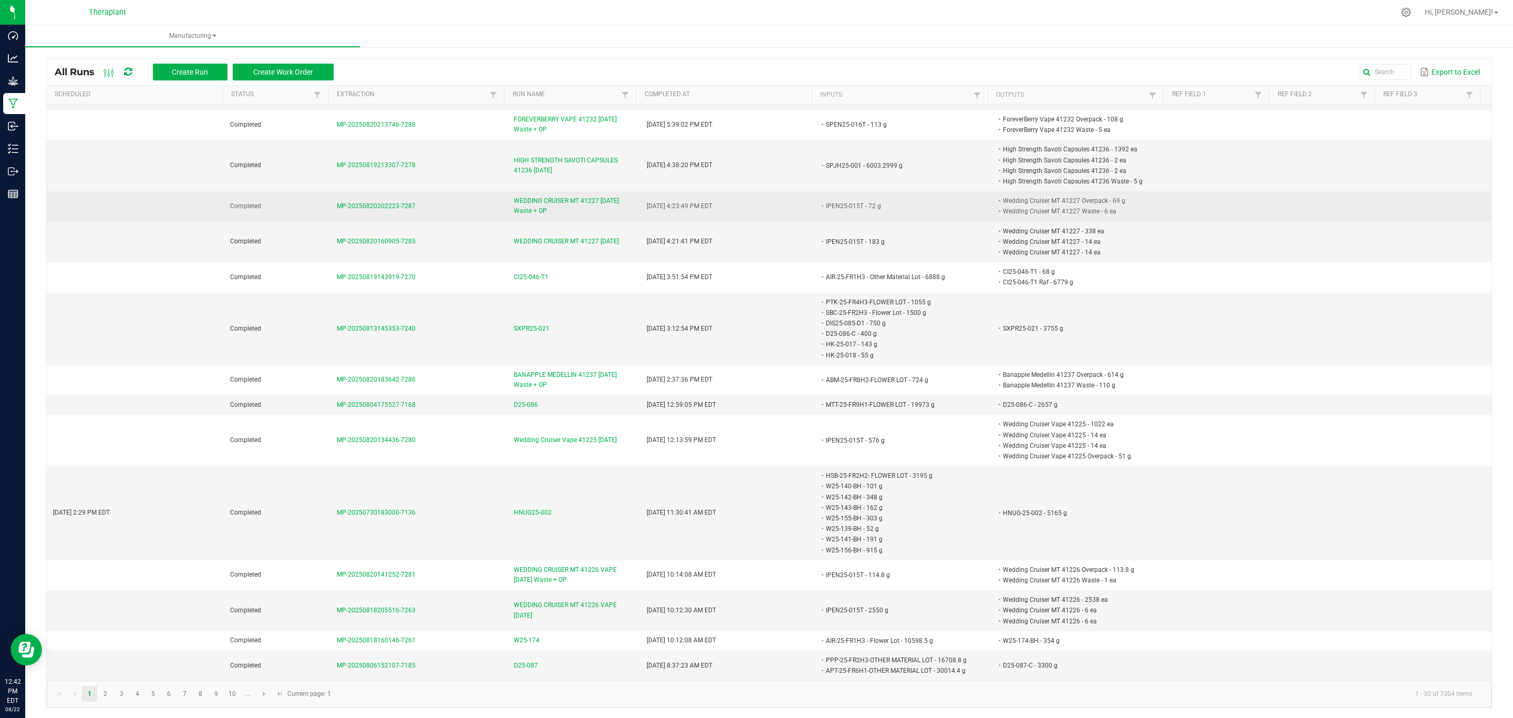
scroll to position [557, 0]
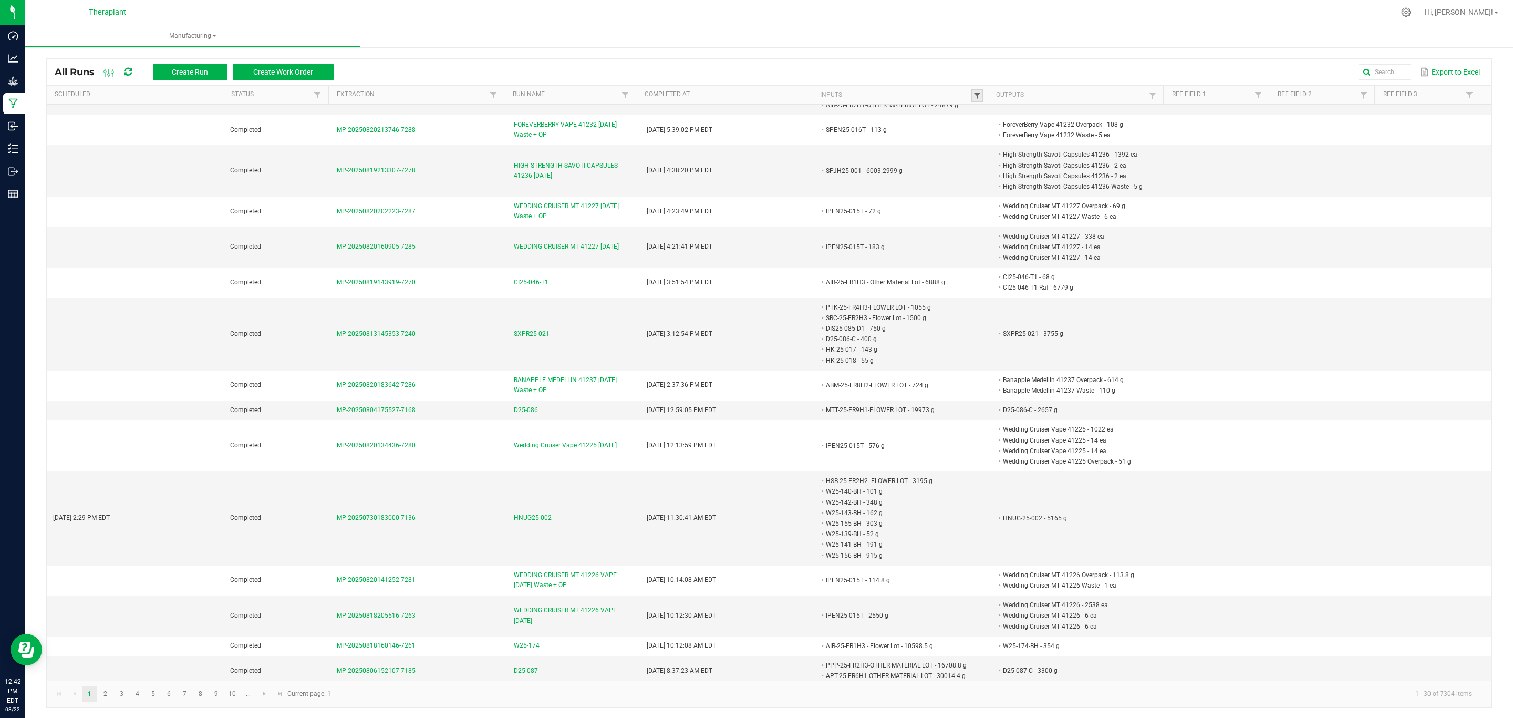
click at [973, 95] on span at bounding box center [977, 95] width 8 height 8
click at [992, 109] on kendo-grid-column-regex-filter at bounding box center [1023, 117] width 108 height 23
click at [995, 119] on input "text" at bounding box center [1023, 117] width 108 height 16
click at [1035, 109] on input "text" at bounding box center [1023, 117] width 108 height 16
paste input "BMC-24-F1H4(B) - Other Material Lot"
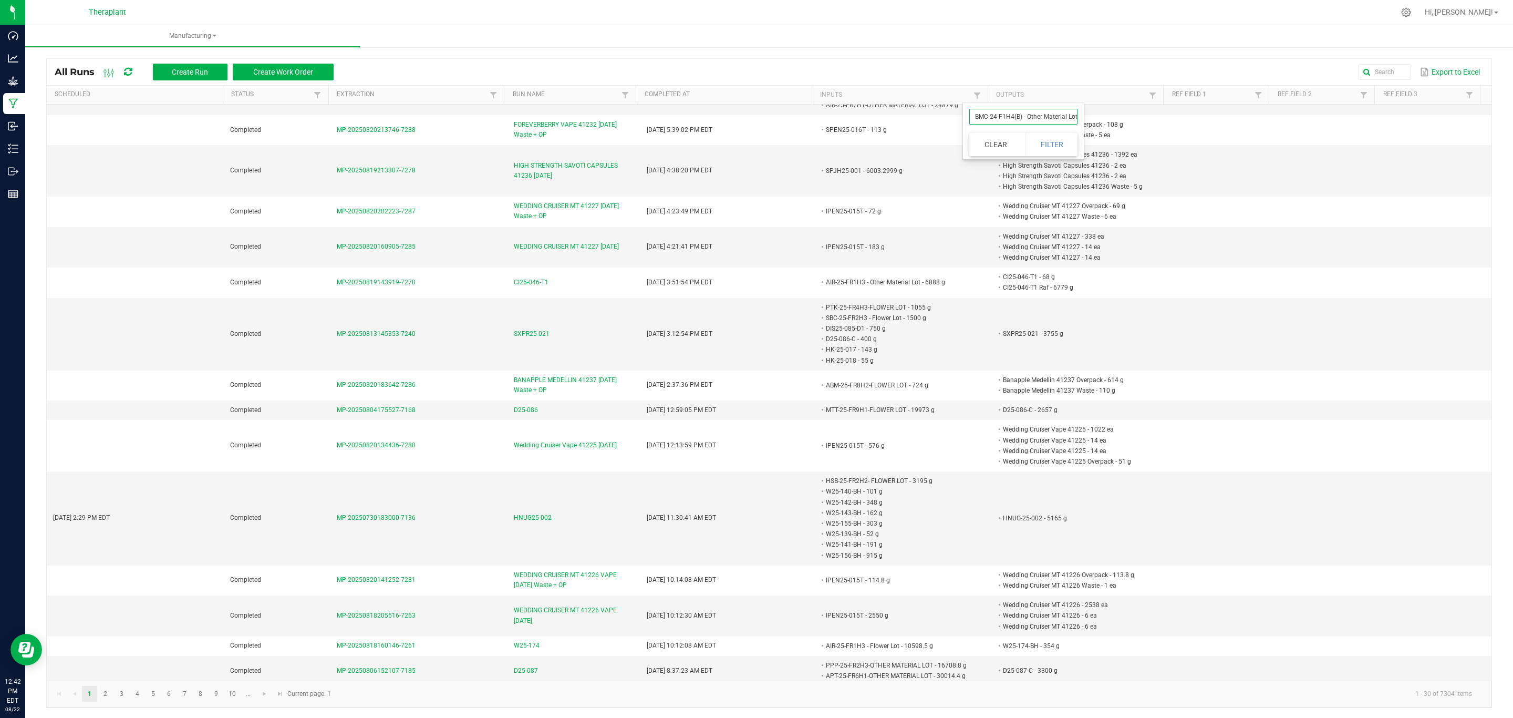
scroll to position [0, 1]
type input "BMC-24-F1H4(B) - Other Material Lot"
click at [1050, 139] on button "Filter" at bounding box center [1052, 144] width 53 height 23
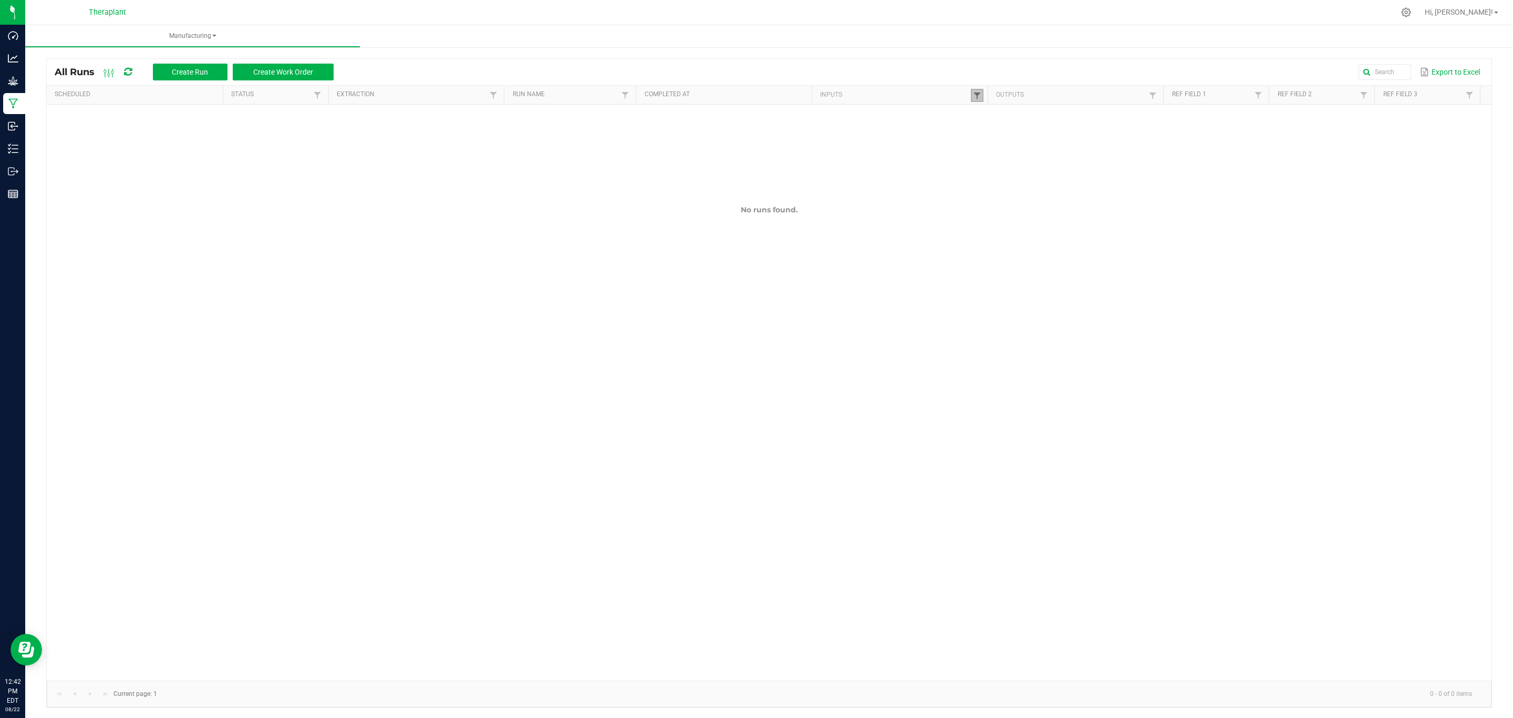
click at [973, 94] on span at bounding box center [977, 95] width 8 height 8
click at [1005, 115] on input "BMC-24-F1H4(B) - Other Material Lot" at bounding box center [1023, 117] width 108 height 16
